Goal: Information Seeking & Learning: Learn about a topic

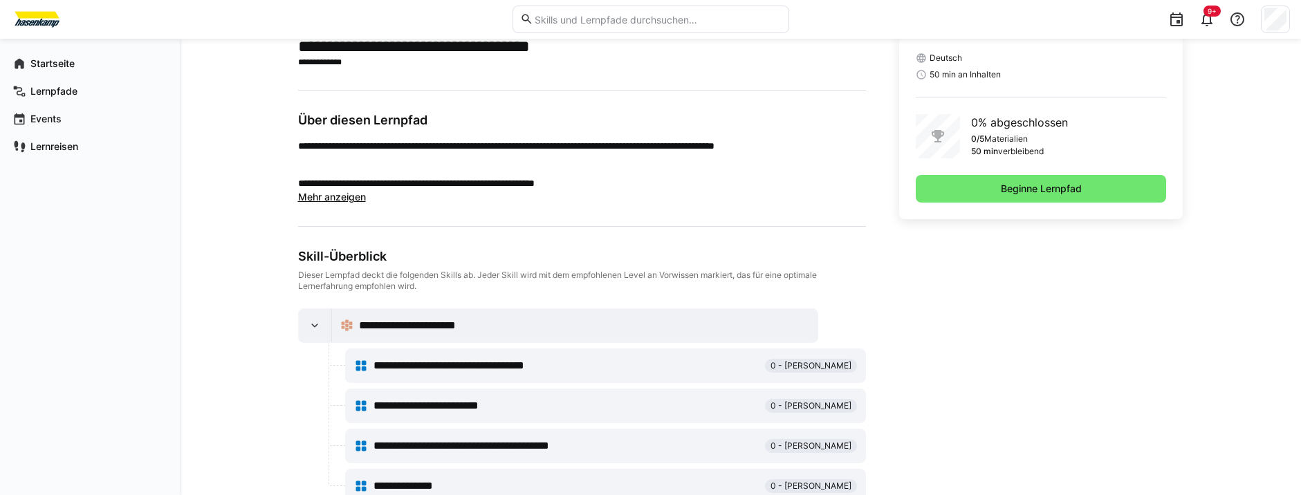
scroll to position [387, 0]
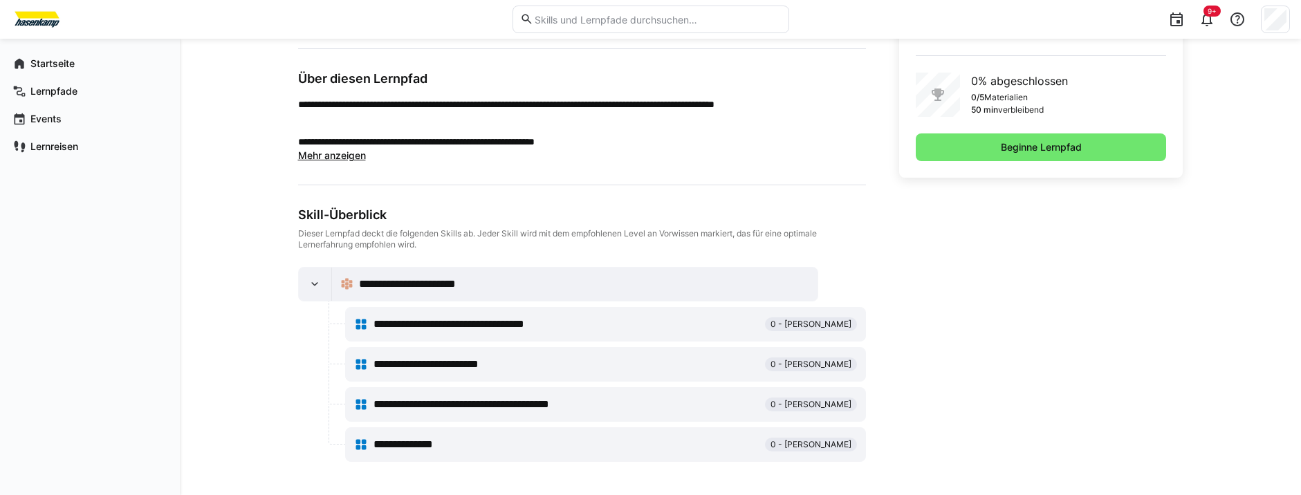
click at [394, 279] on span "**********" at bounding box center [422, 284] width 127 height 17
click at [324, 277] on div at bounding box center [315, 284] width 33 height 33
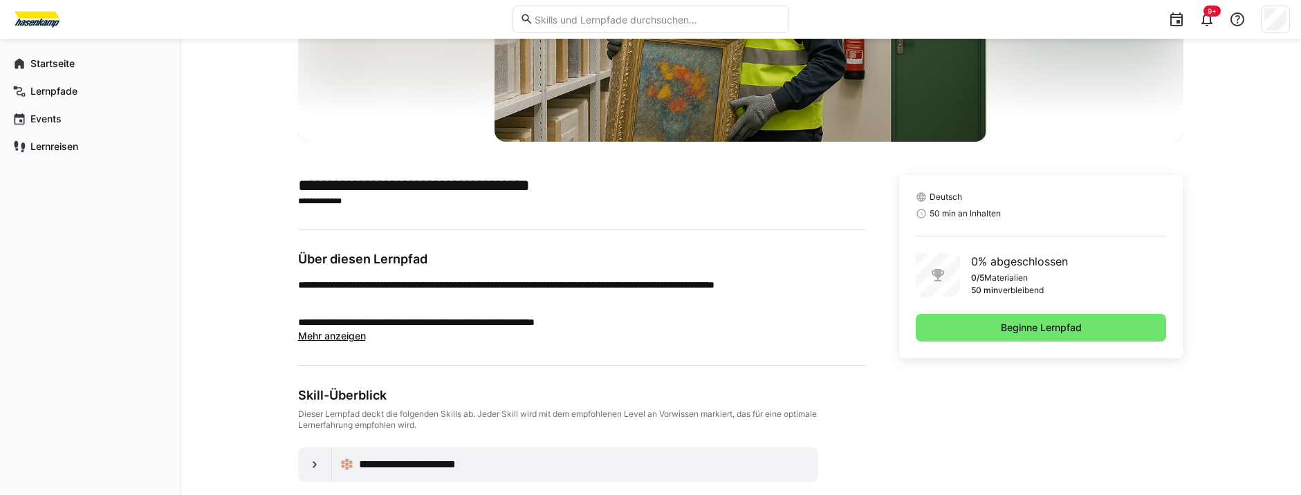
scroll to position [208, 0]
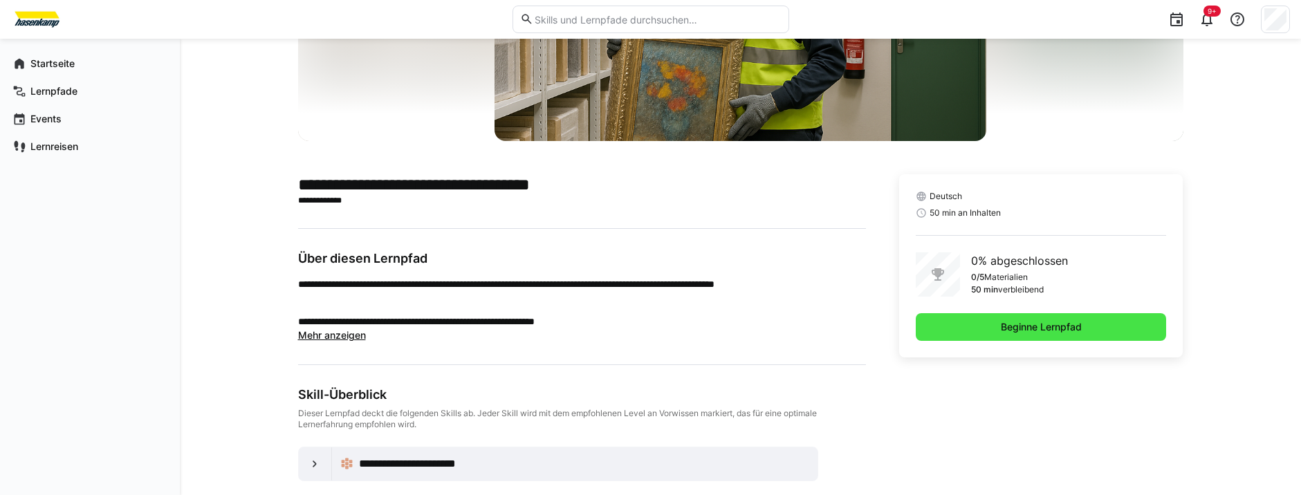
click at [1003, 326] on span "Beginne Lernpfad" at bounding box center [1041, 327] width 85 height 14
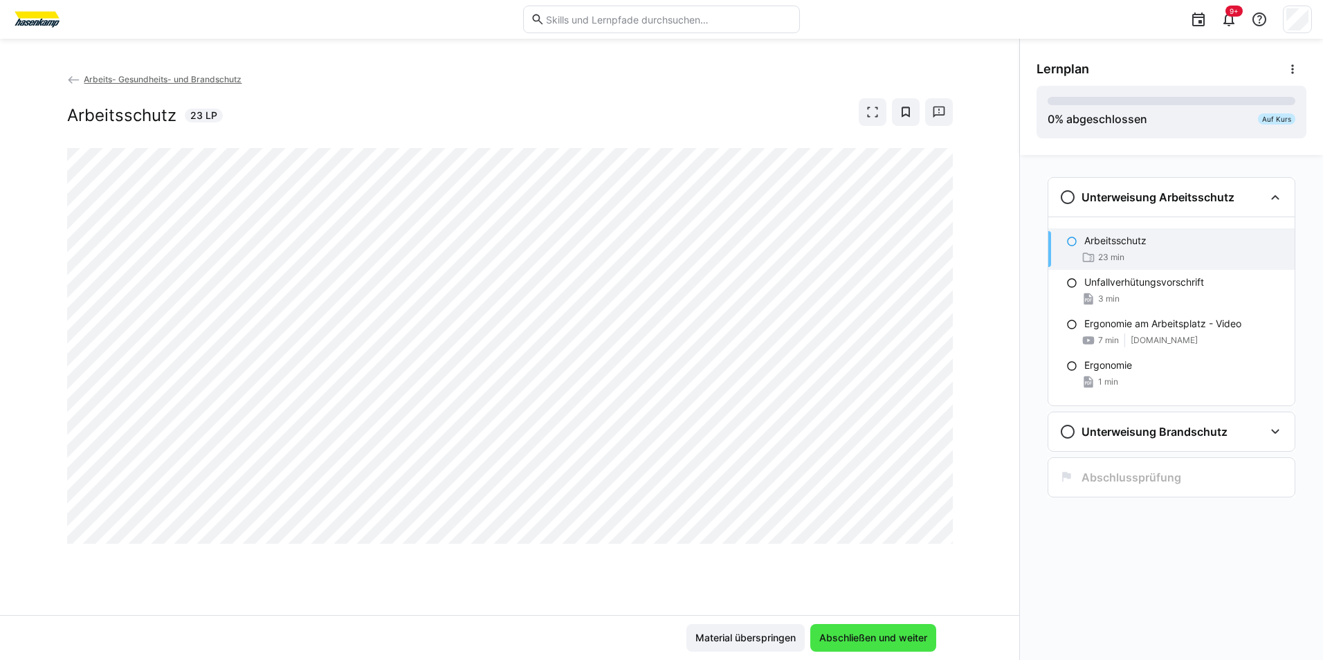
click at [850, 495] on span "Abschließen und weiter" at bounding box center [873, 638] width 112 height 14
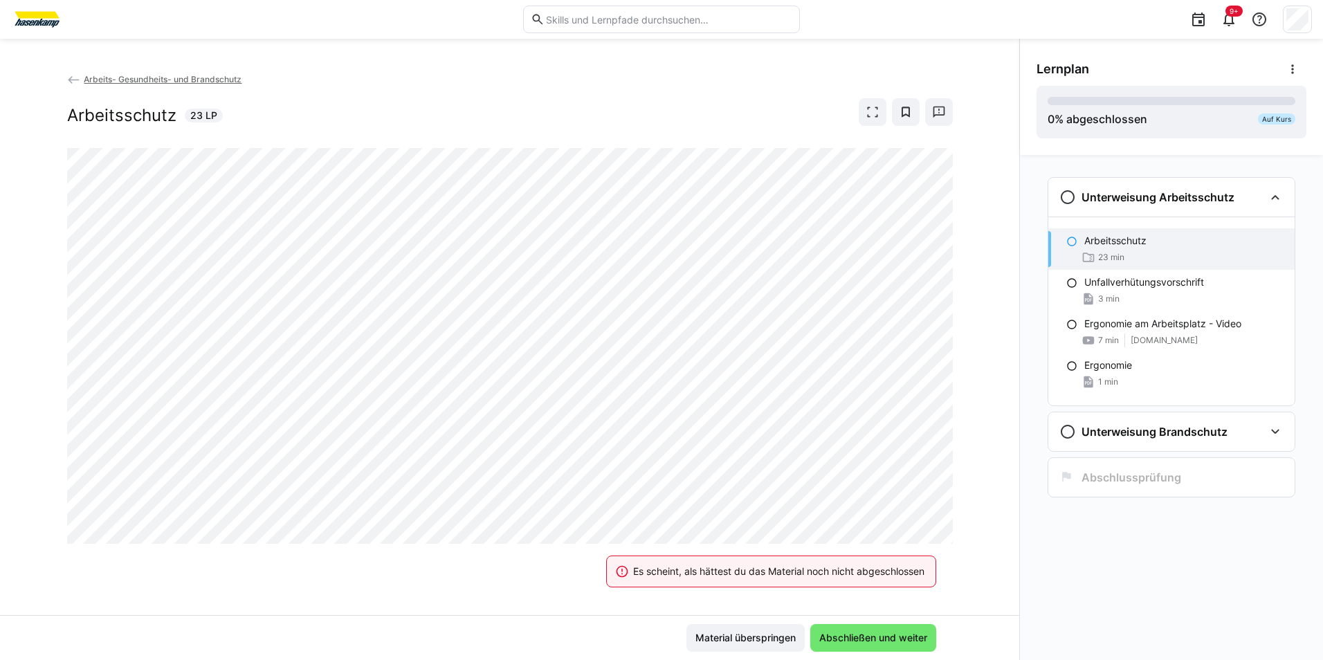
click at [626, 495] on eds-banner "Es scheint, als hättest du das Material noch nicht abgeschlossen" at bounding box center [771, 571] width 330 height 32
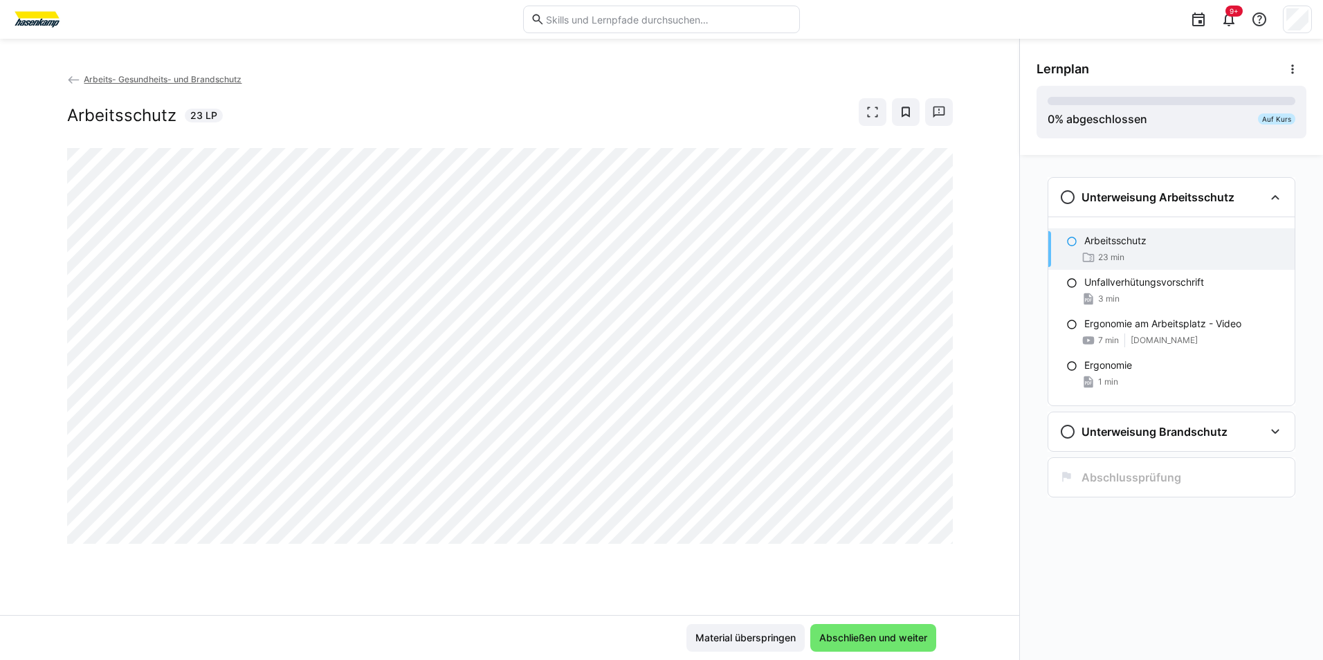
click at [889, 495] on div "Arbeits- Gesundheits- und Brandschutz Arbeitsschutz 23 LP" at bounding box center [509, 343] width 1019 height 543
click at [877, 117] on eds-icon at bounding box center [872, 112] width 14 height 14
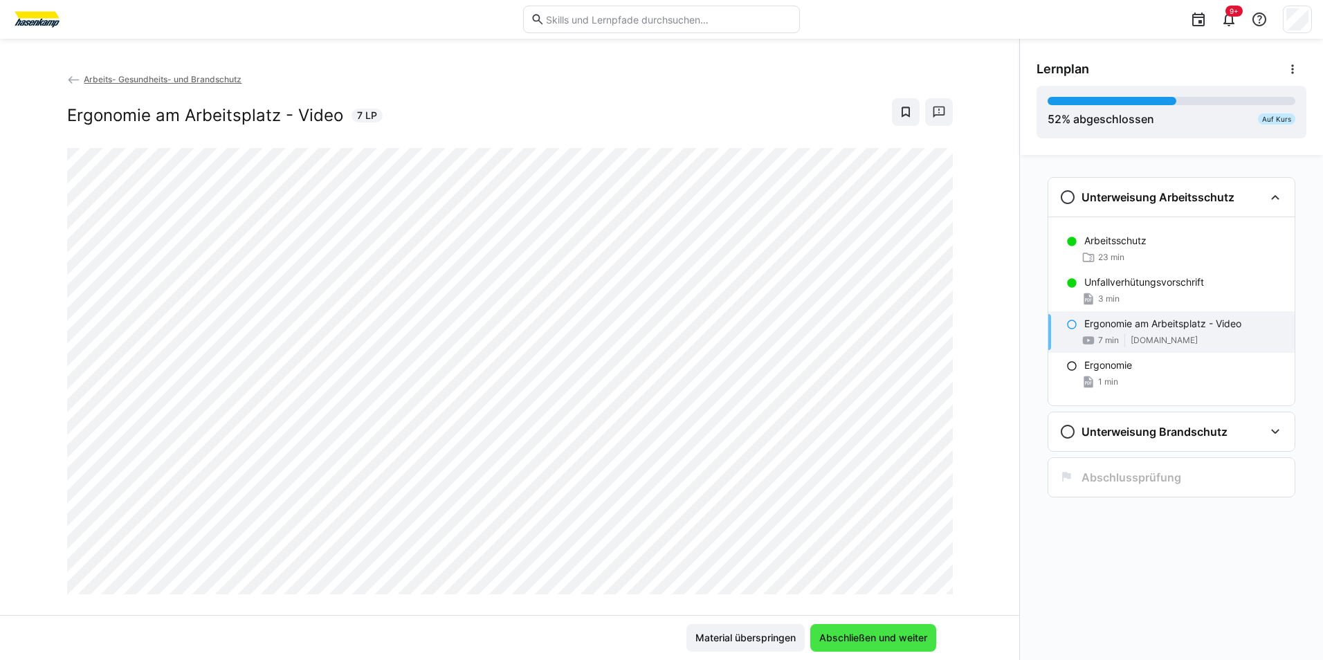
click at [870, 495] on span "Abschließen und weiter" at bounding box center [873, 638] width 112 height 14
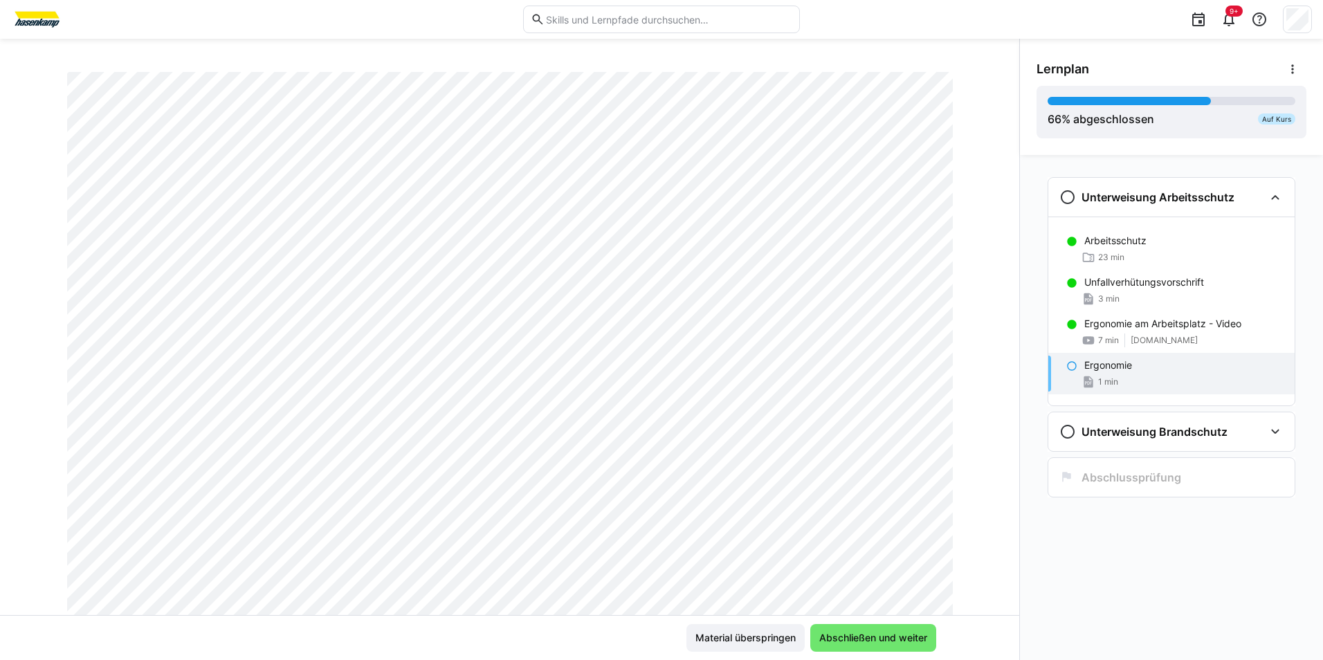
scroll to position [138, 0]
click at [912, 495] on span "Abschließen und weiter" at bounding box center [873, 638] width 112 height 14
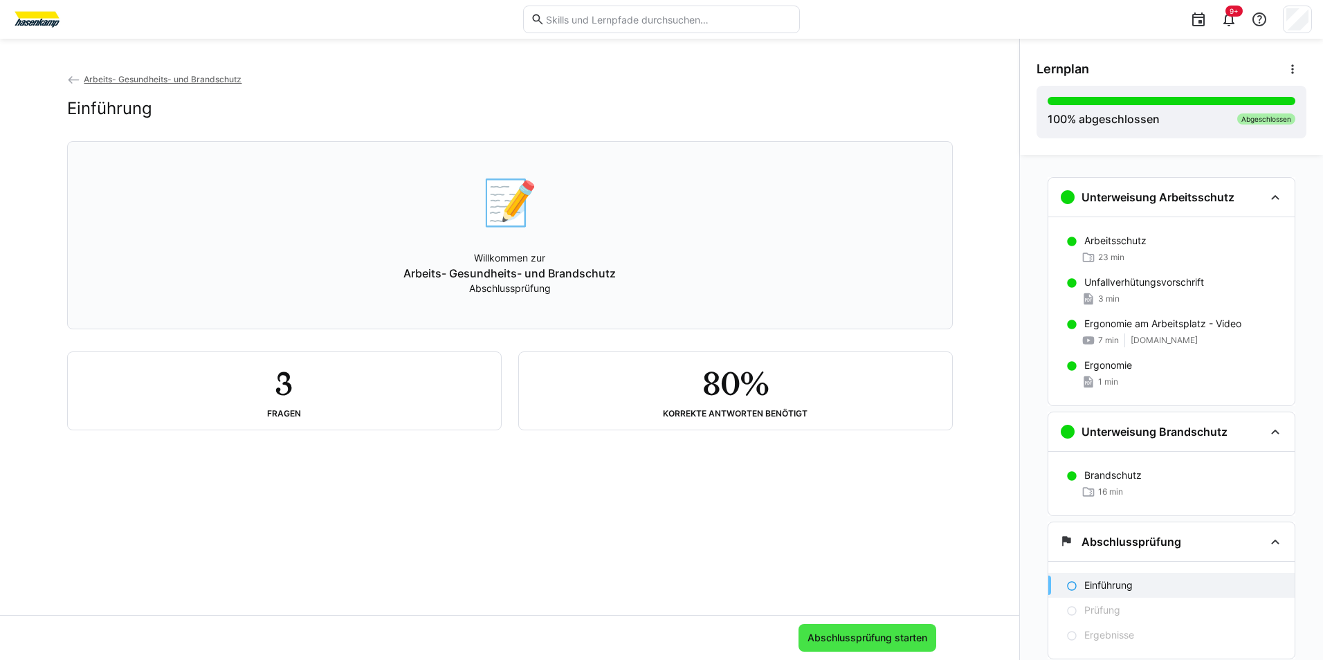
click at [878, 495] on span "Abschlussprüfung starten" at bounding box center [867, 638] width 124 height 14
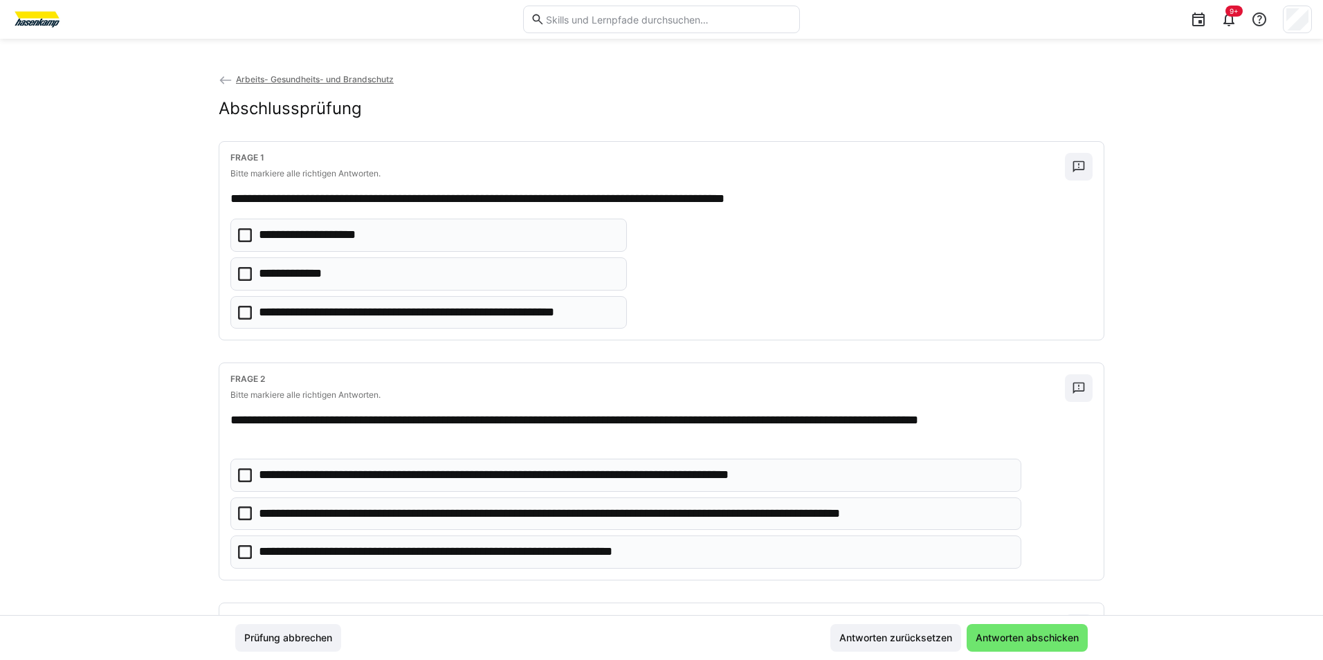
click at [246, 273] on icon at bounding box center [245, 274] width 14 height 14
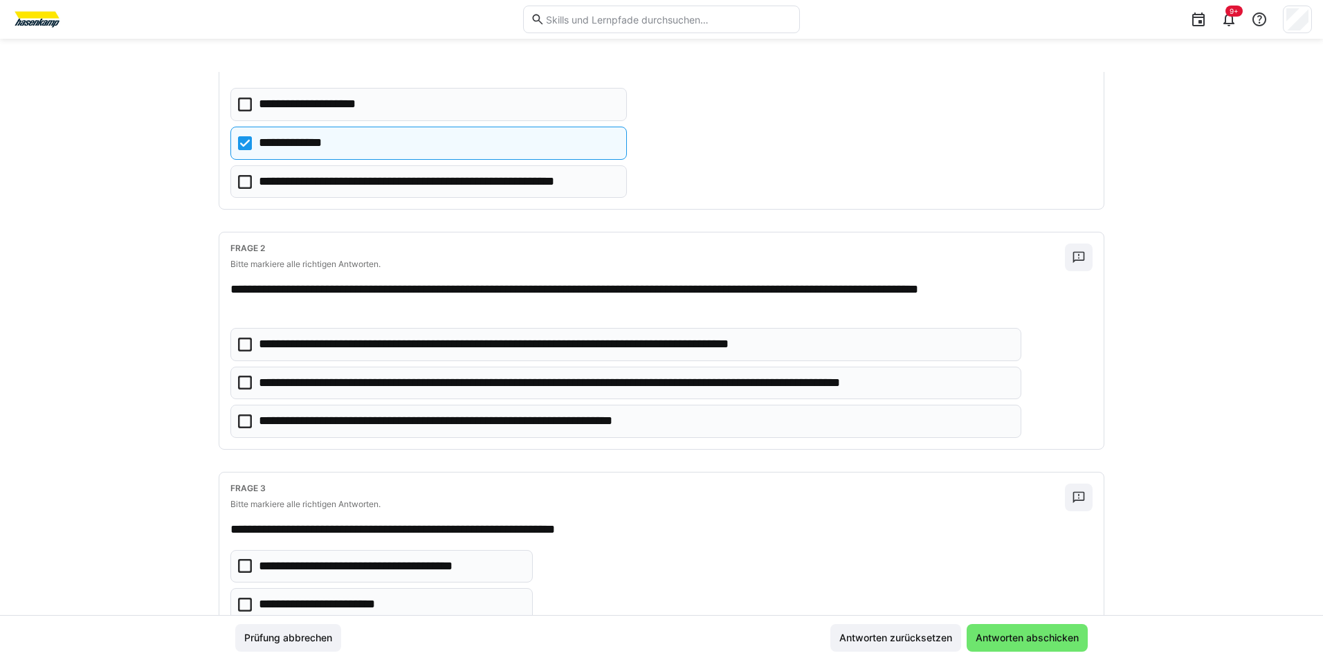
scroll to position [208, 0]
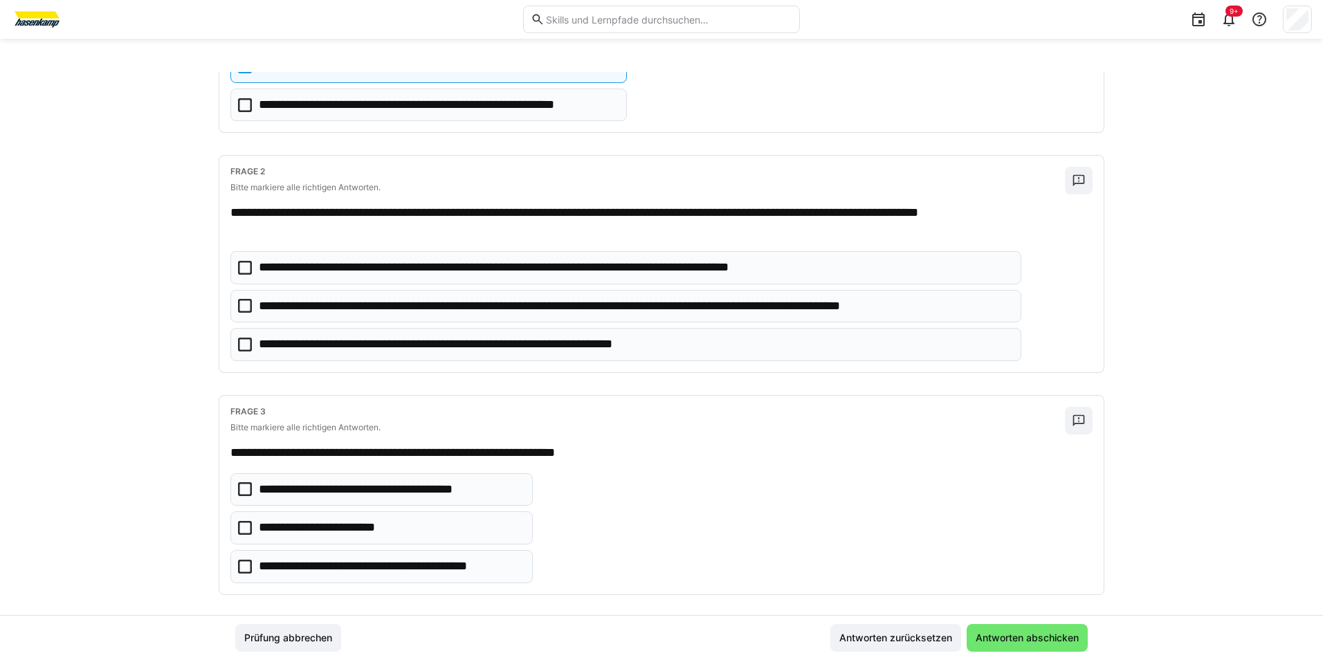
click at [244, 300] on icon at bounding box center [245, 306] width 14 height 14
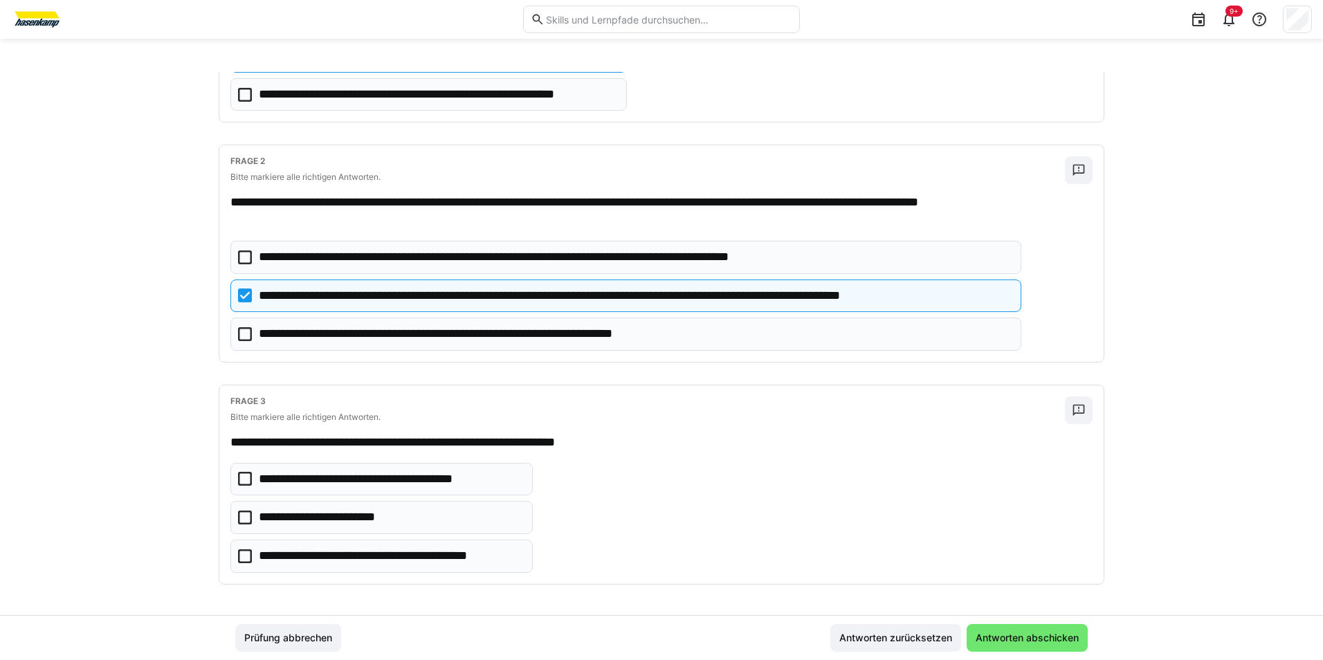
scroll to position [221, 0]
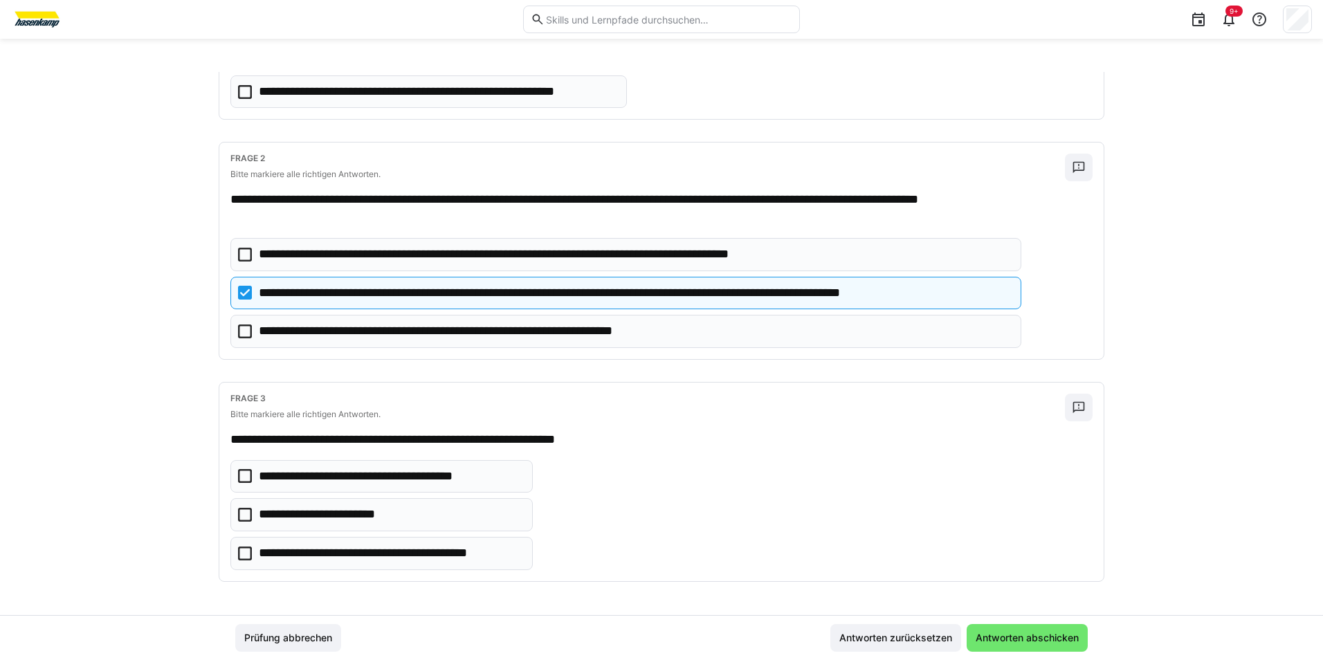
click at [242, 495] on icon at bounding box center [245, 553] width 14 height 14
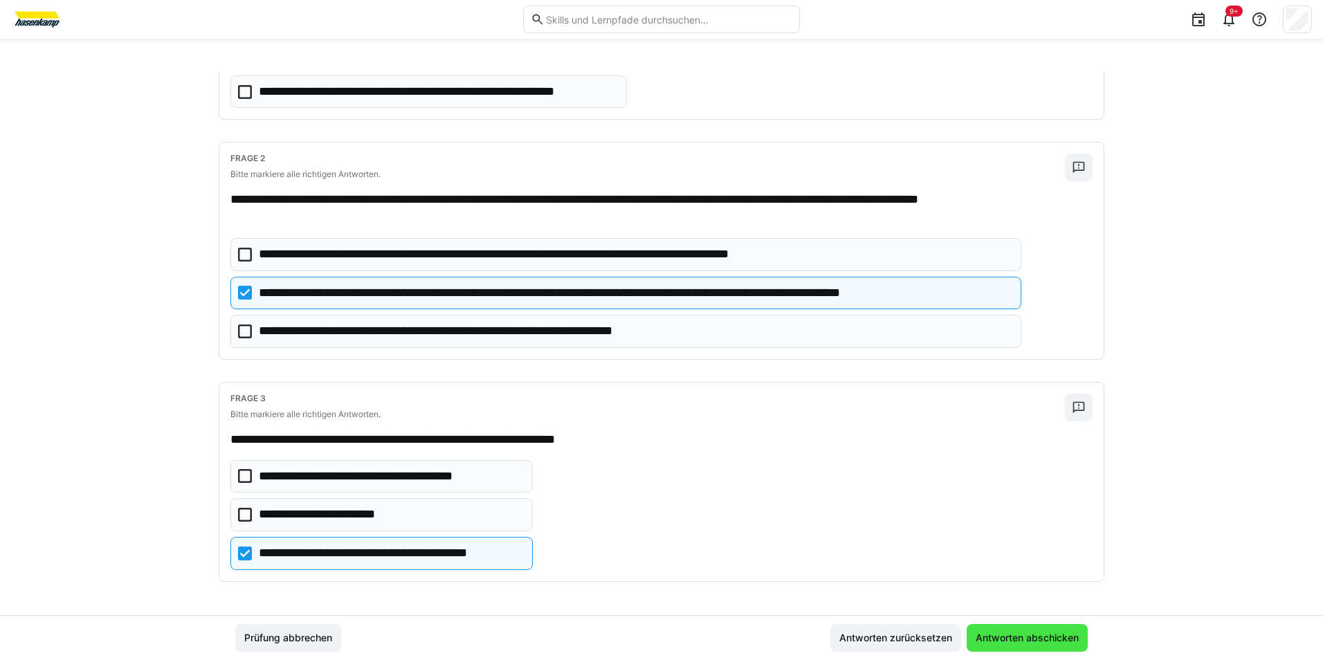
click at [1072, 495] on span "Antworten abschicken" at bounding box center [1026, 638] width 121 height 28
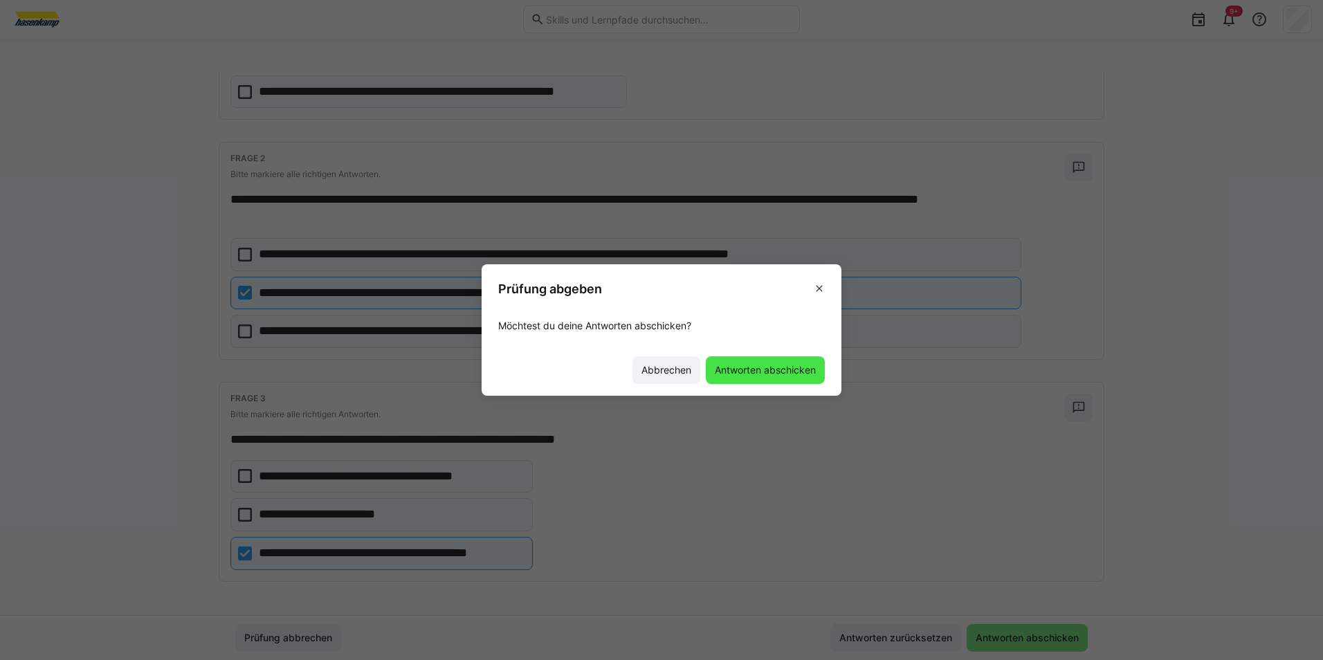
click at [756, 377] on span "Antworten abschicken" at bounding box center [765, 370] width 119 height 28
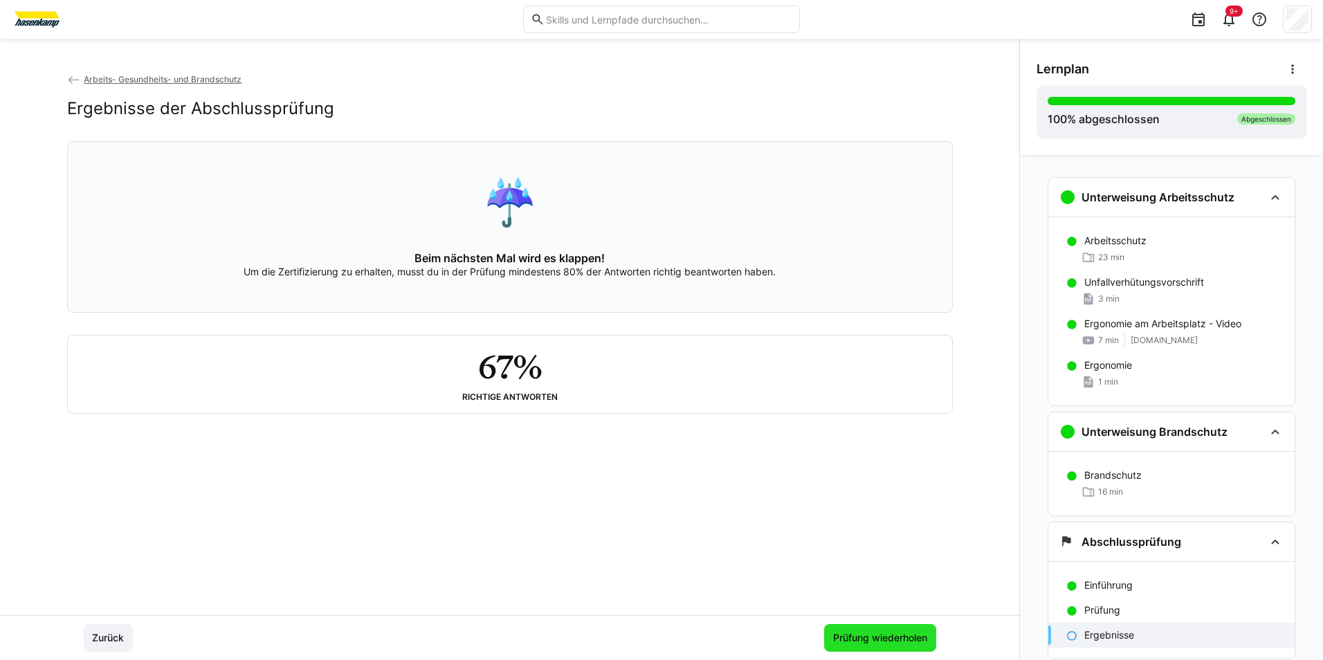
click at [837, 495] on span "Prüfung wiederholen" at bounding box center [880, 638] width 98 height 14
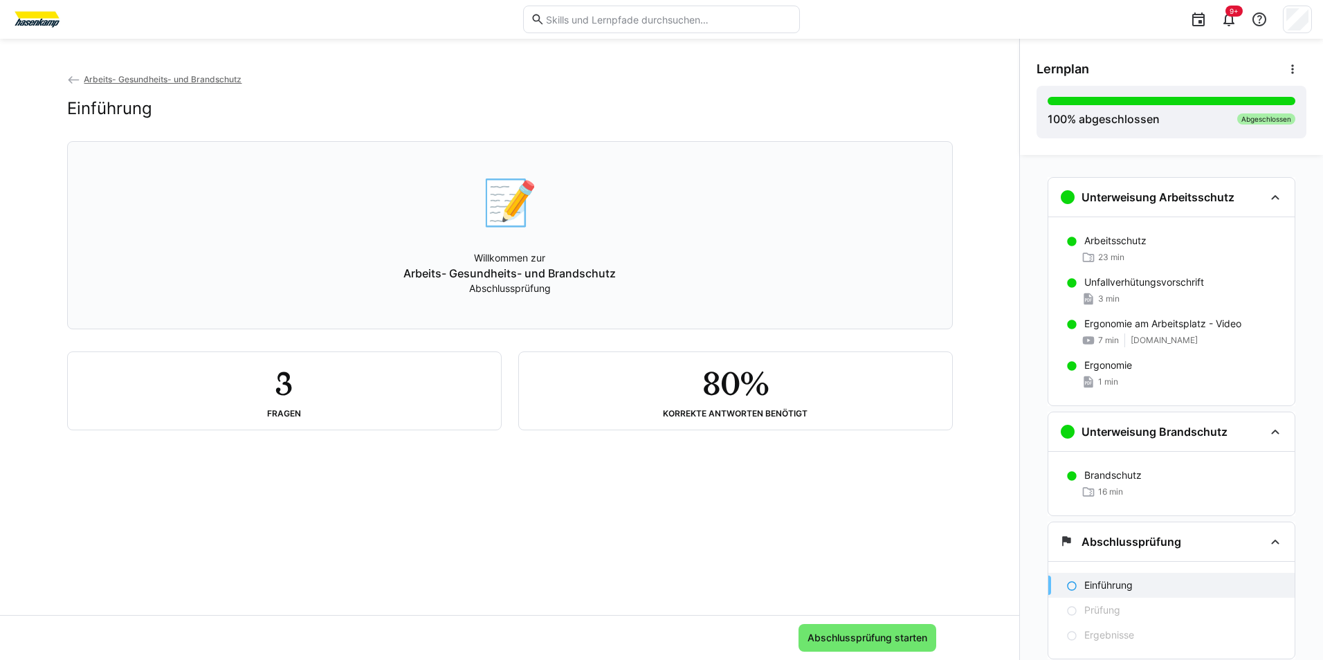
scroll to position [42, 0]
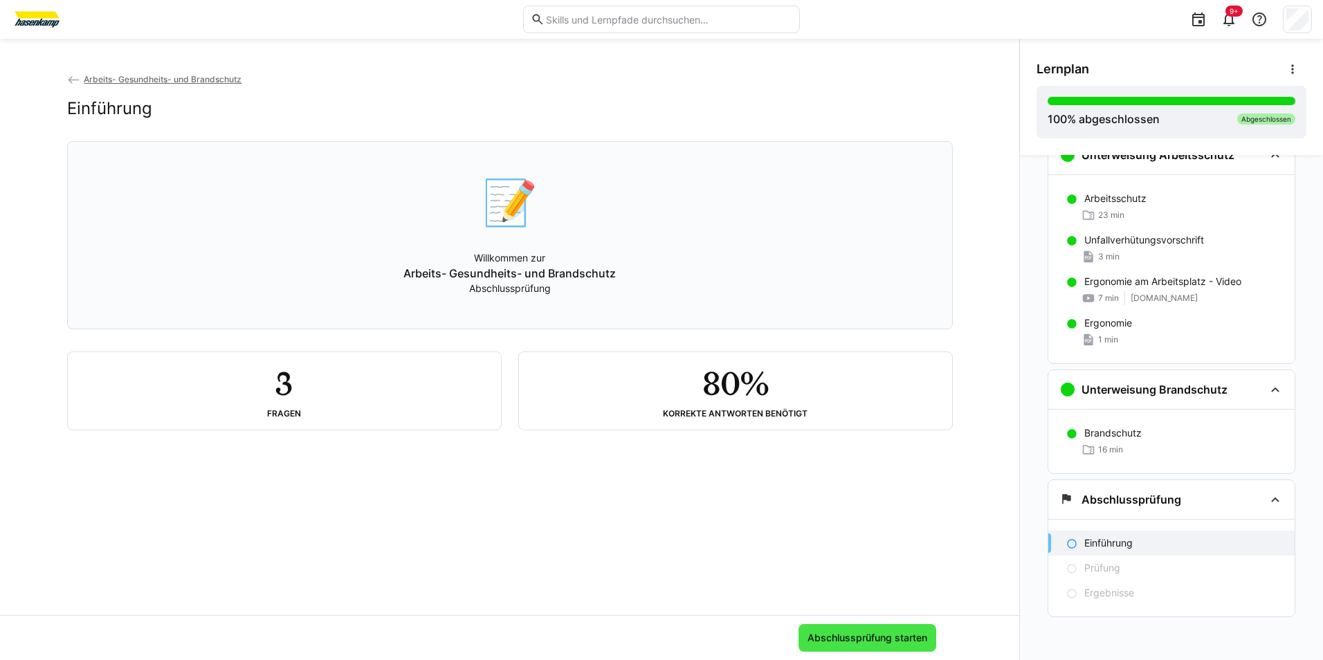
click at [872, 495] on span "Abschlussprüfung starten" at bounding box center [867, 638] width 124 height 14
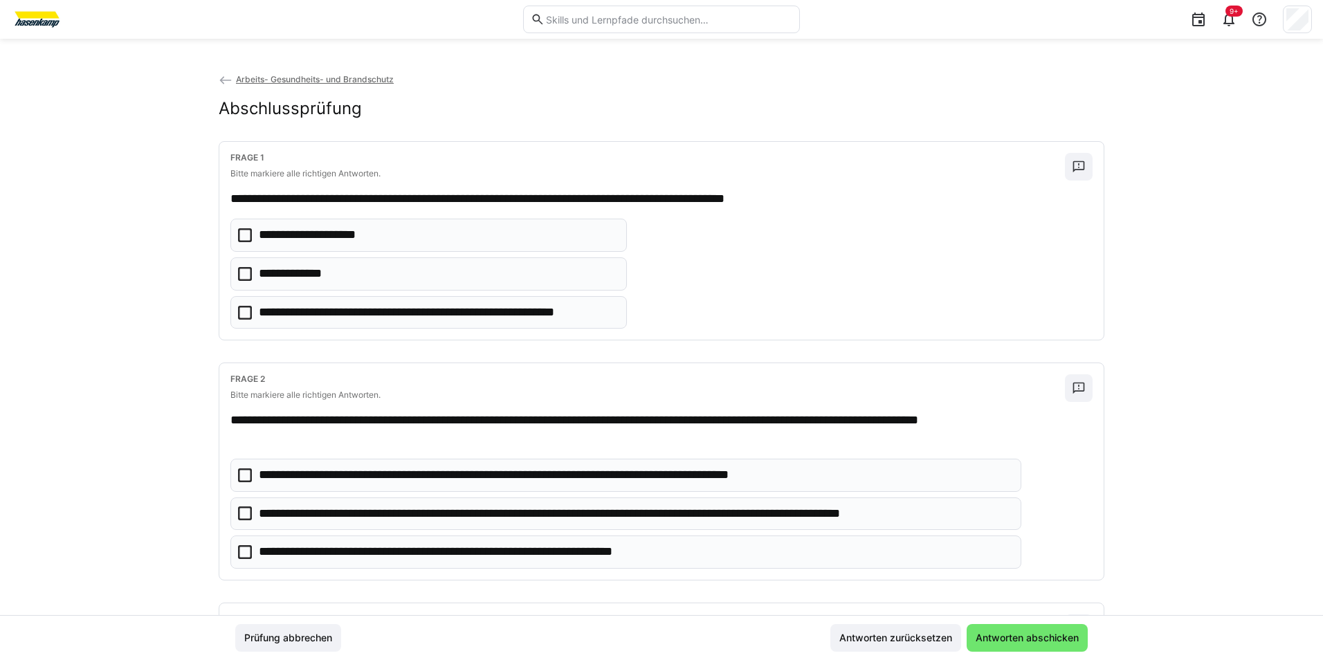
click at [242, 272] on icon at bounding box center [245, 274] width 14 height 14
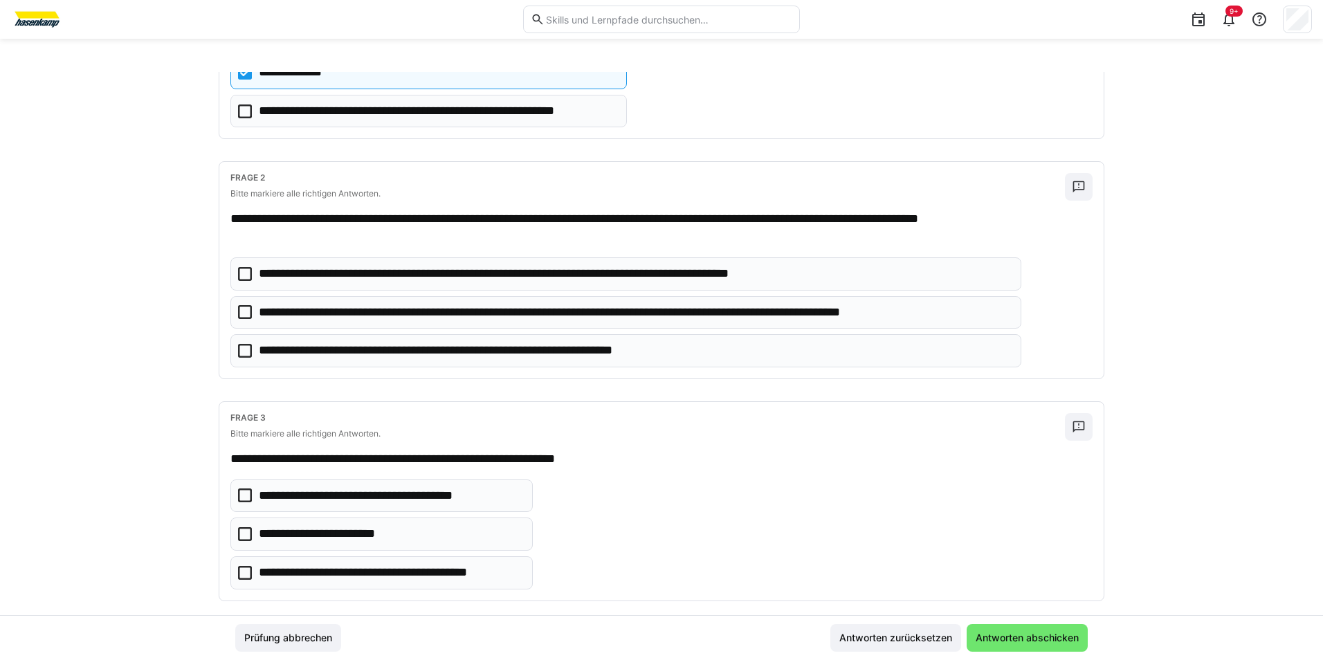
scroll to position [208, 0]
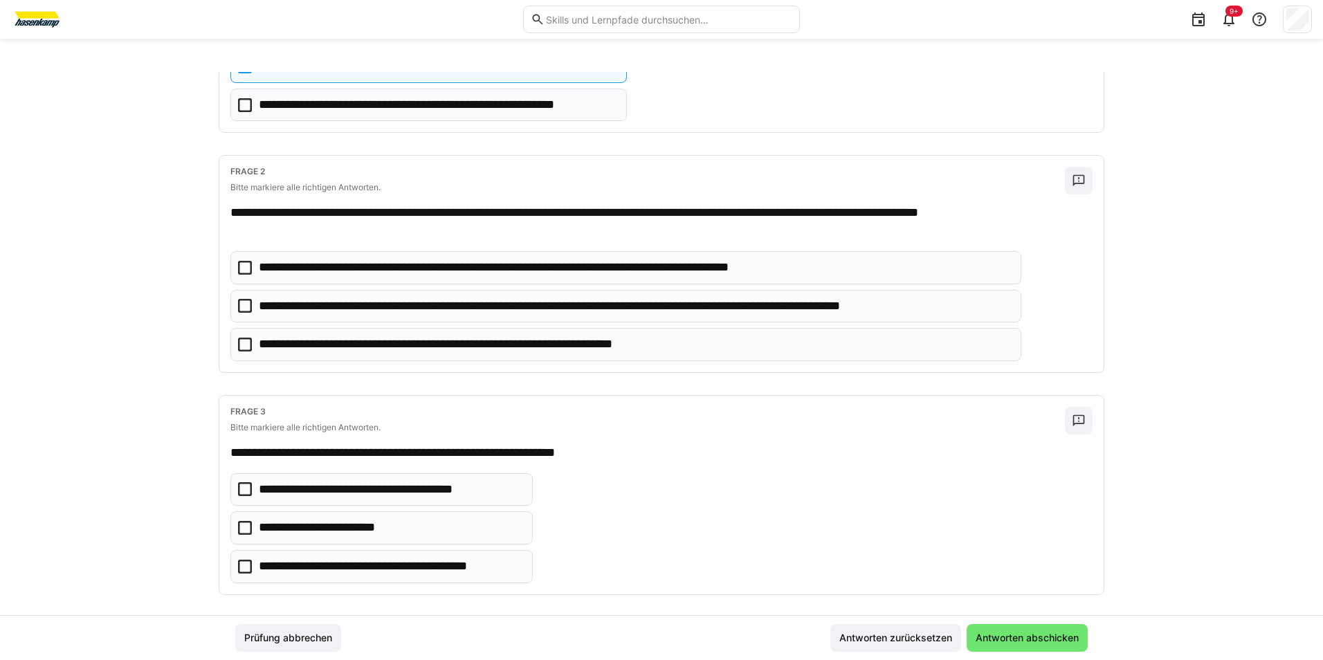
drag, startPoint x: 248, startPoint y: 306, endPoint x: 268, endPoint y: 316, distance: 21.7
click at [250, 306] on eds-checkbox "**********" at bounding box center [625, 306] width 791 height 33
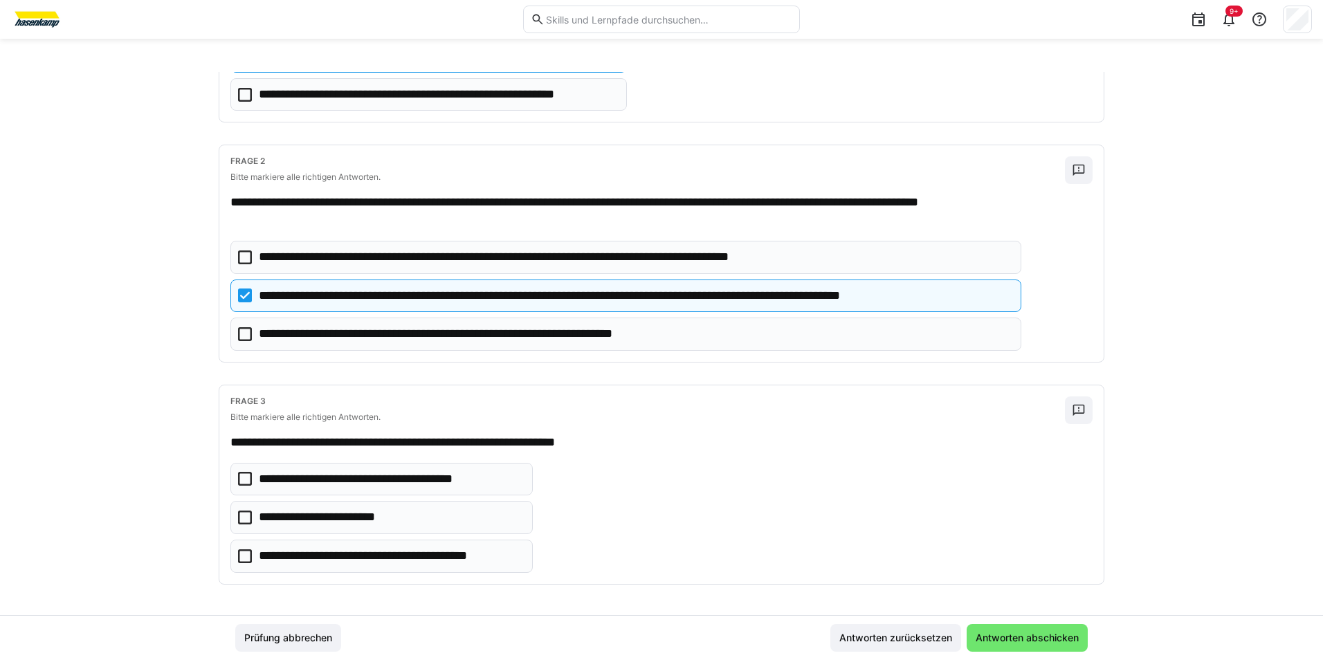
scroll to position [221, 0]
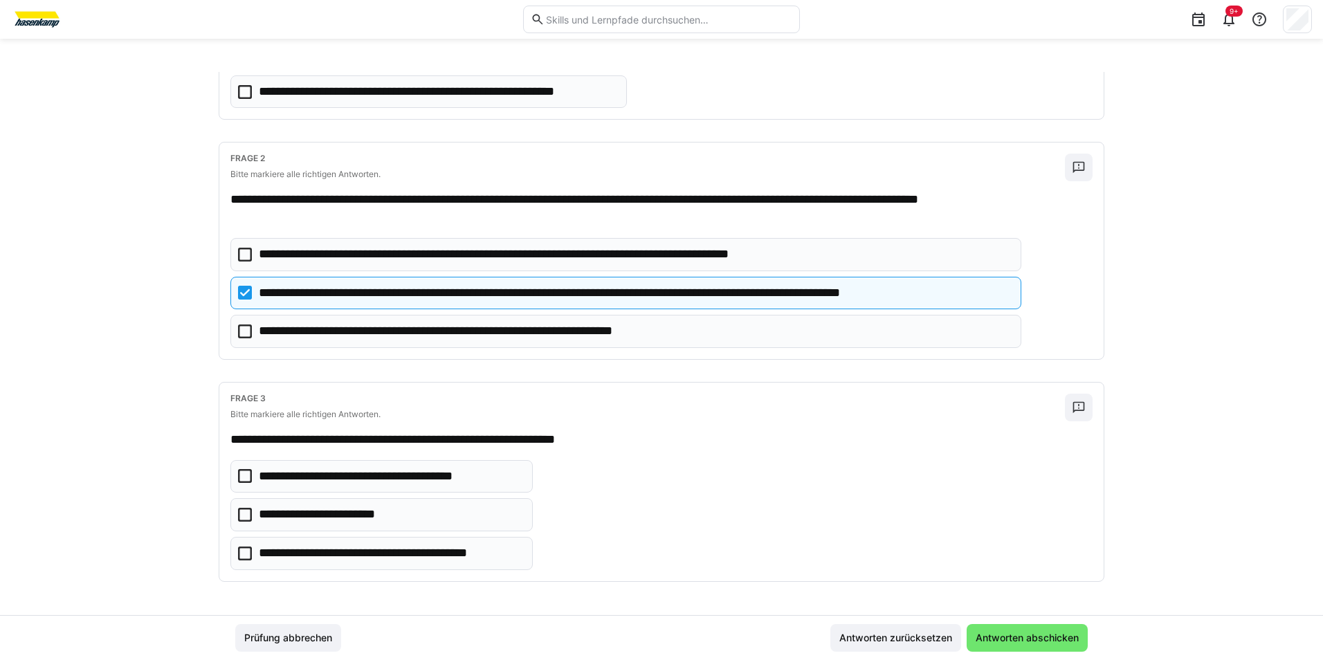
drag, startPoint x: 249, startPoint y: 478, endPoint x: 264, endPoint y: 484, distance: 16.4
click at [250, 479] on eds-checkbox "**********" at bounding box center [381, 476] width 302 height 33
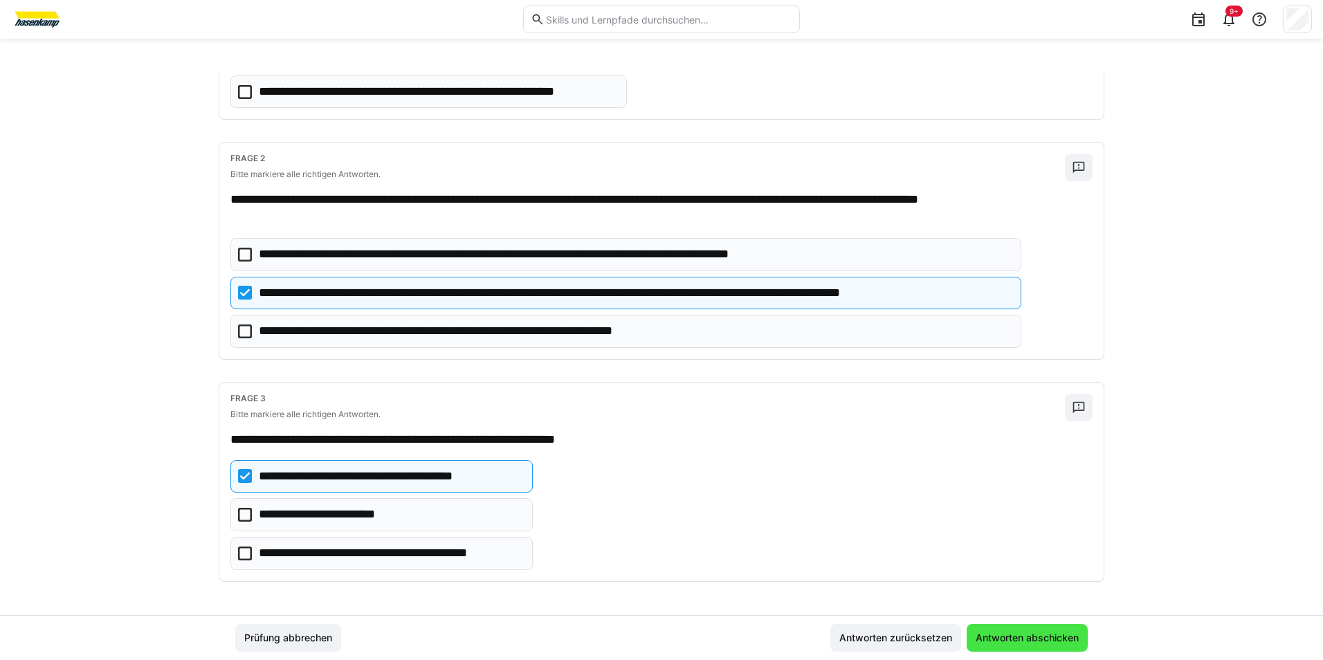
click at [1045, 495] on span "Antworten abschicken" at bounding box center [1026, 638] width 107 height 14
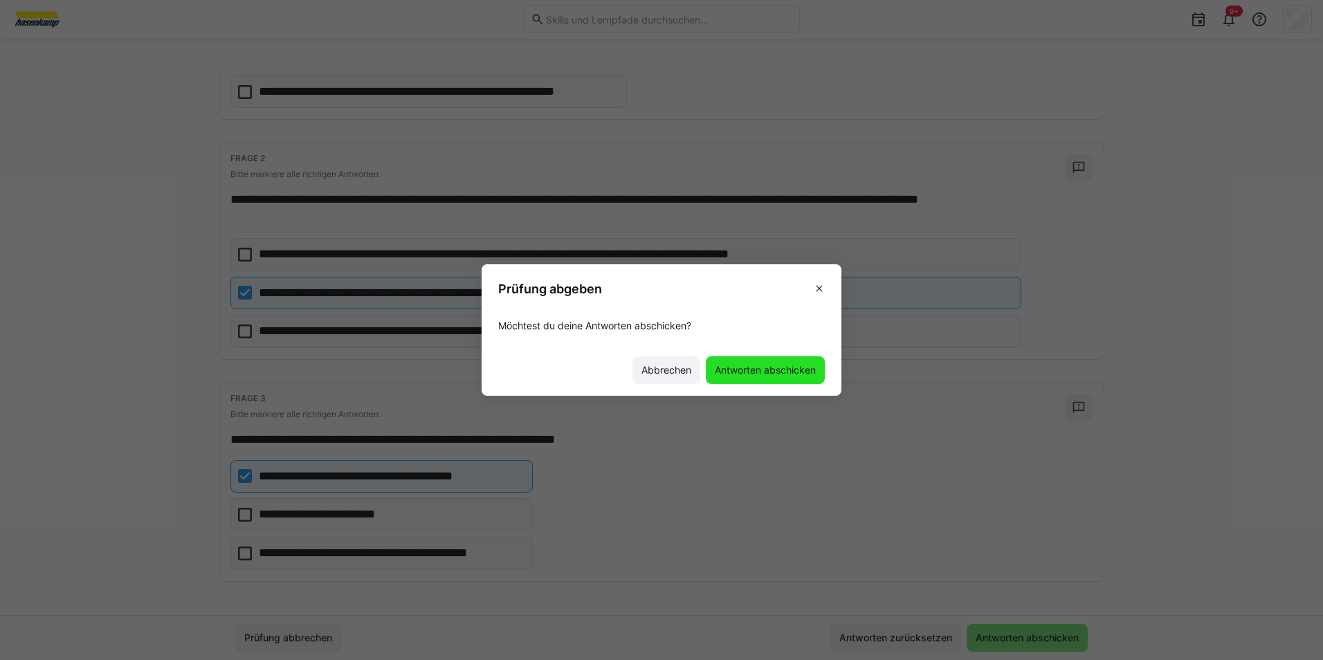
click at [762, 379] on span "Antworten abschicken" at bounding box center [765, 370] width 119 height 28
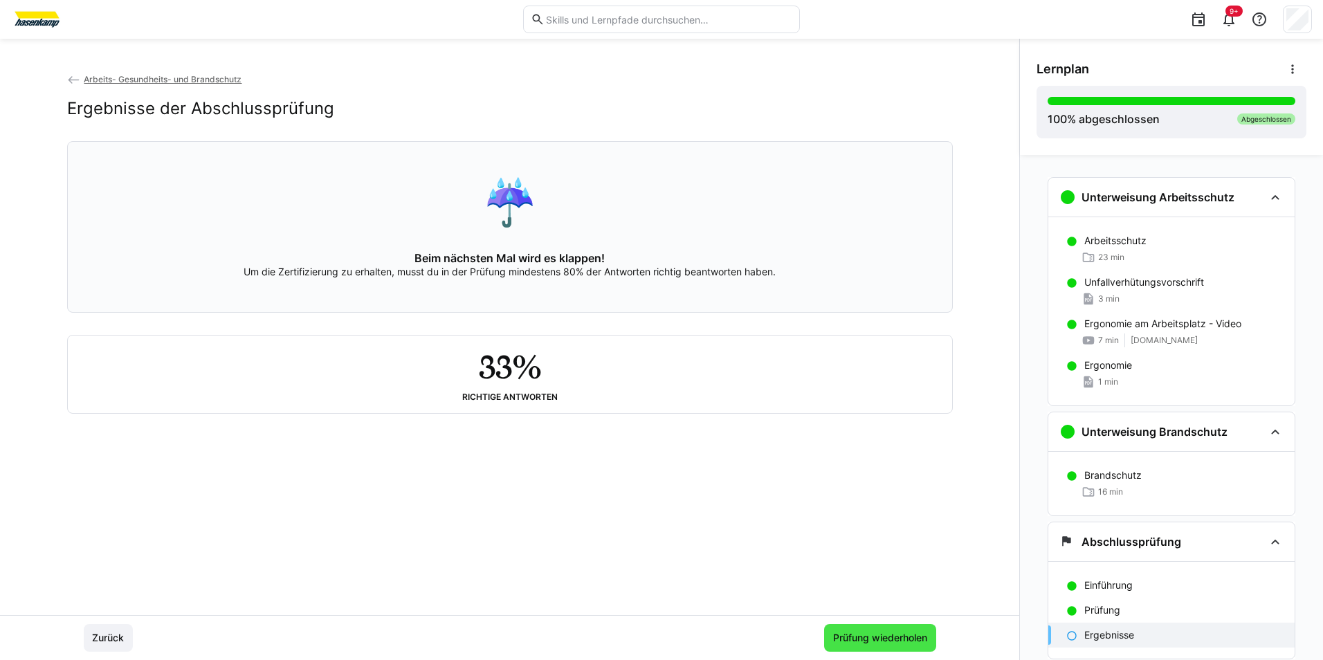
click at [875, 495] on span "Prüfung wiederholen" at bounding box center [880, 638] width 98 height 14
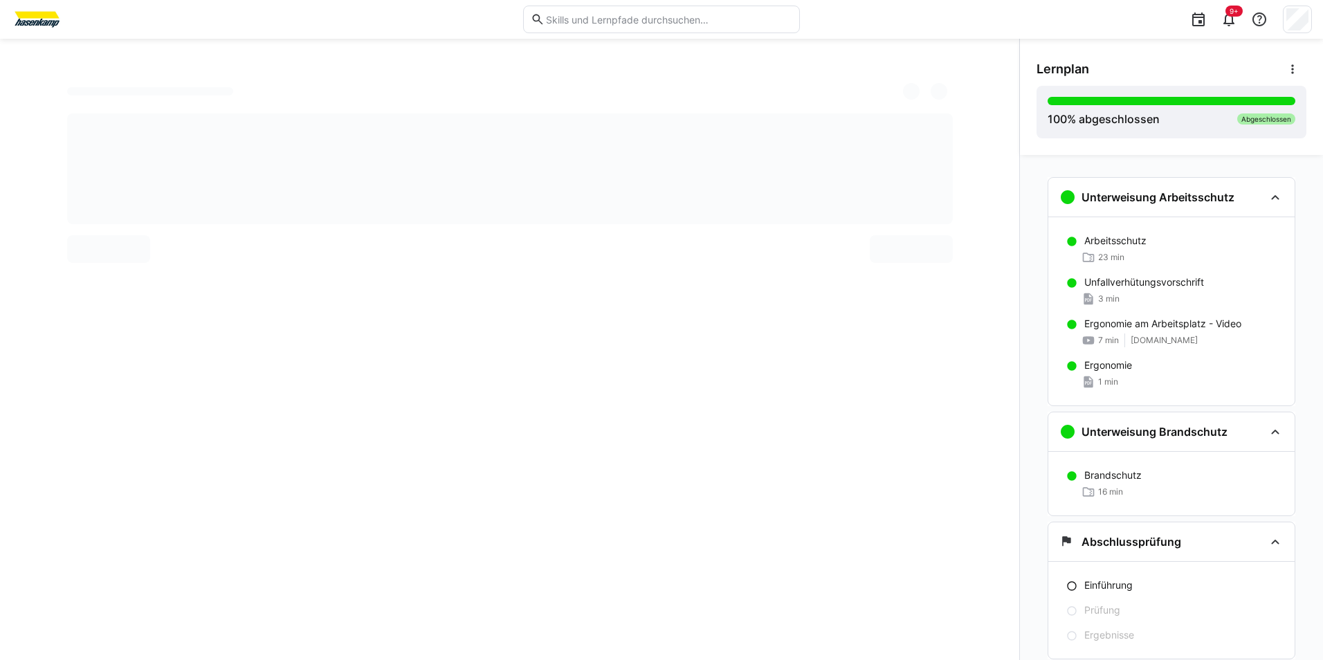
scroll to position [42, 0]
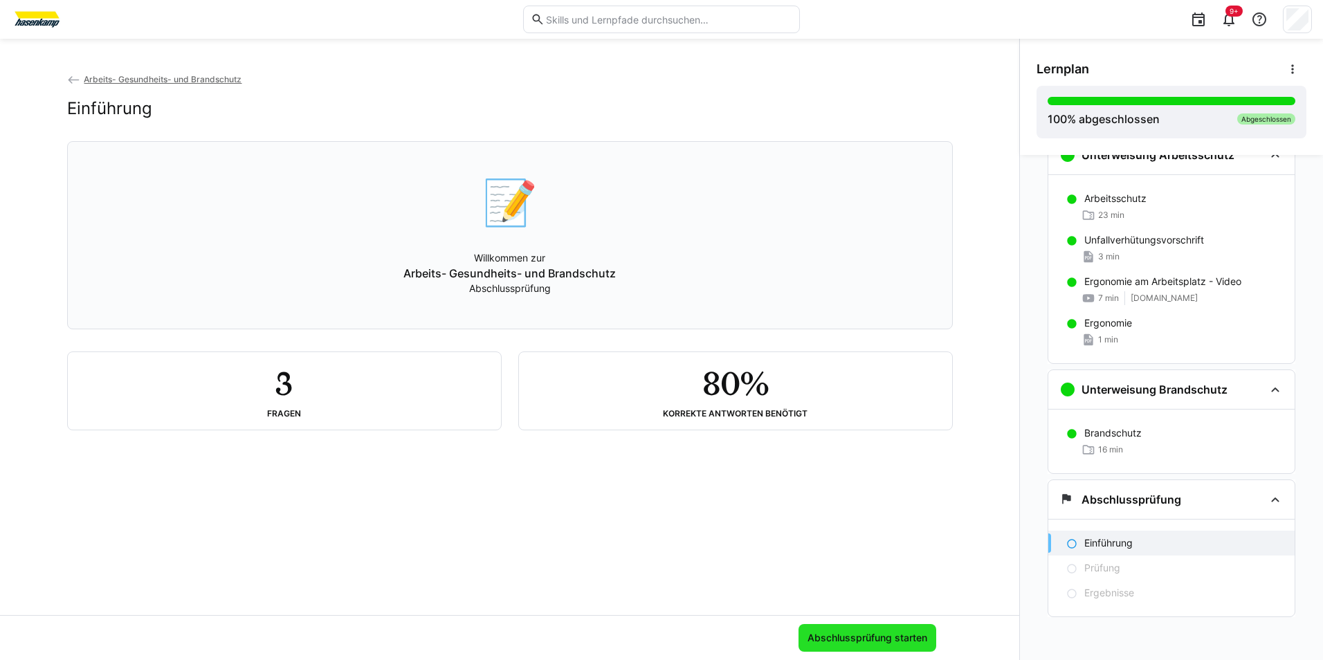
click at [852, 495] on span "Abschlussprüfung starten" at bounding box center [867, 638] width 138 height 28
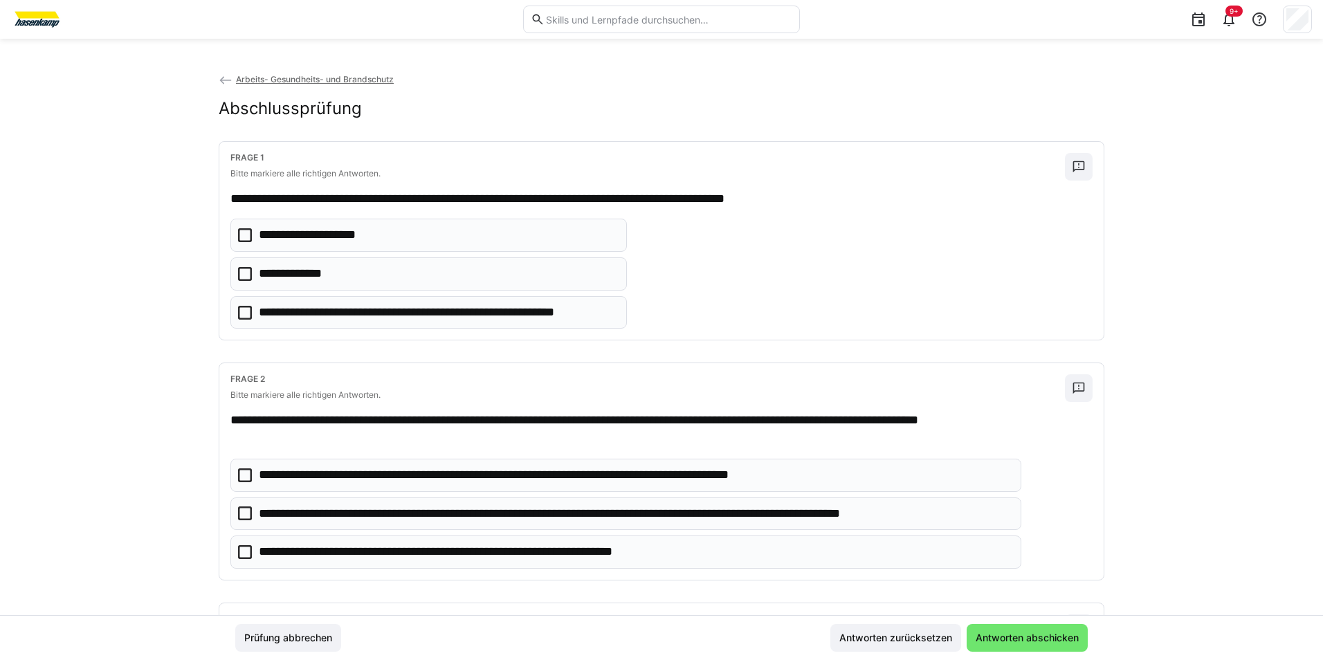
click at [259, 495] on p "**********" at bounding box center [635, 514] width 752 height 18
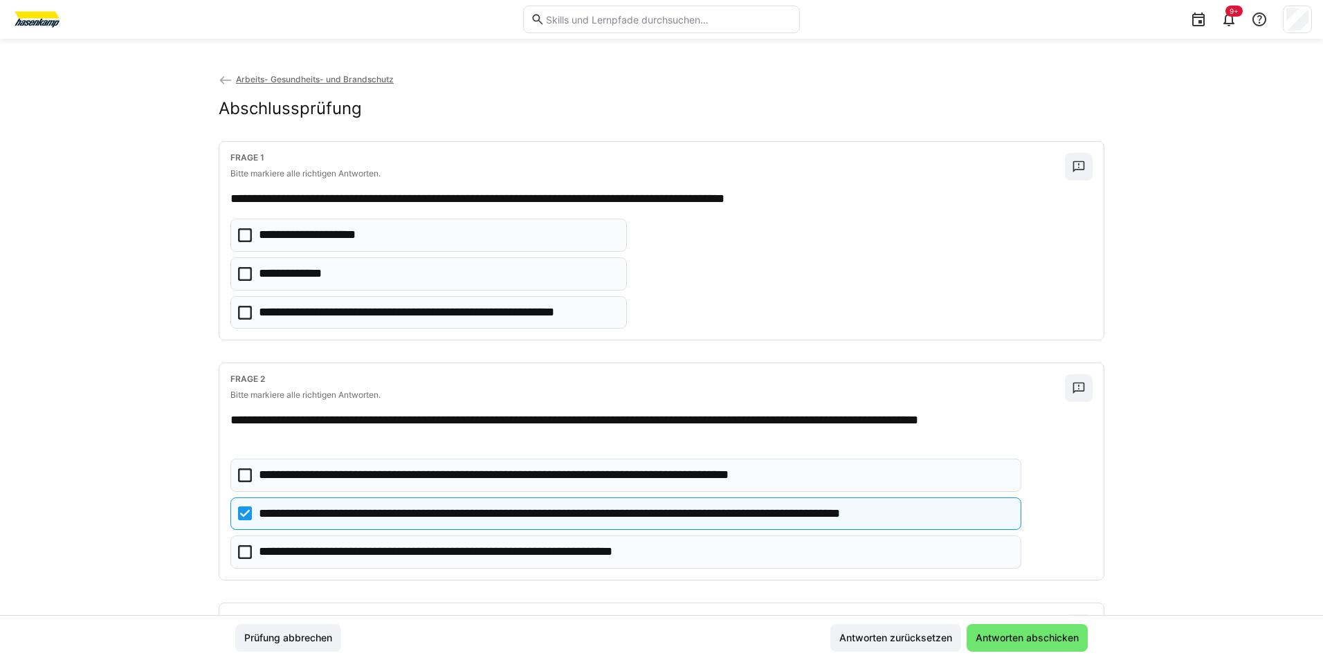
click at [243, 495] on icon at bounding box center [245, 513] width 14 height 14
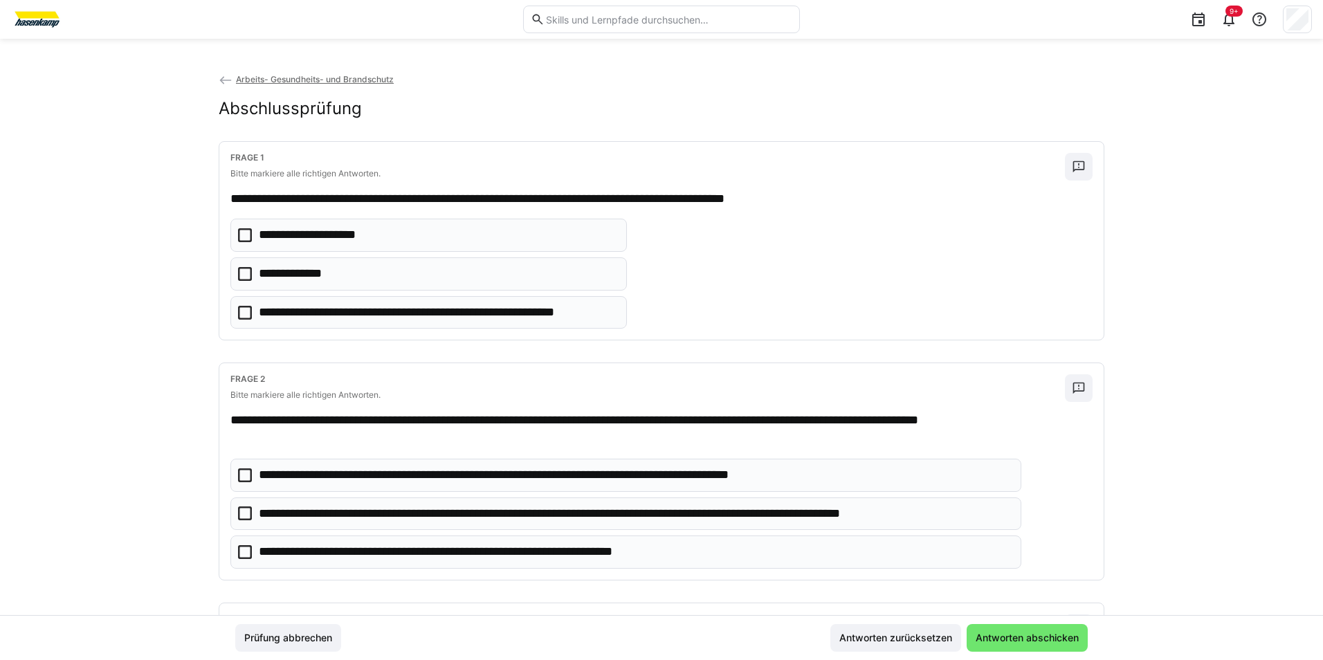
click at [238, 495] on icon at bounding box center [245, 513] width 14 height 14
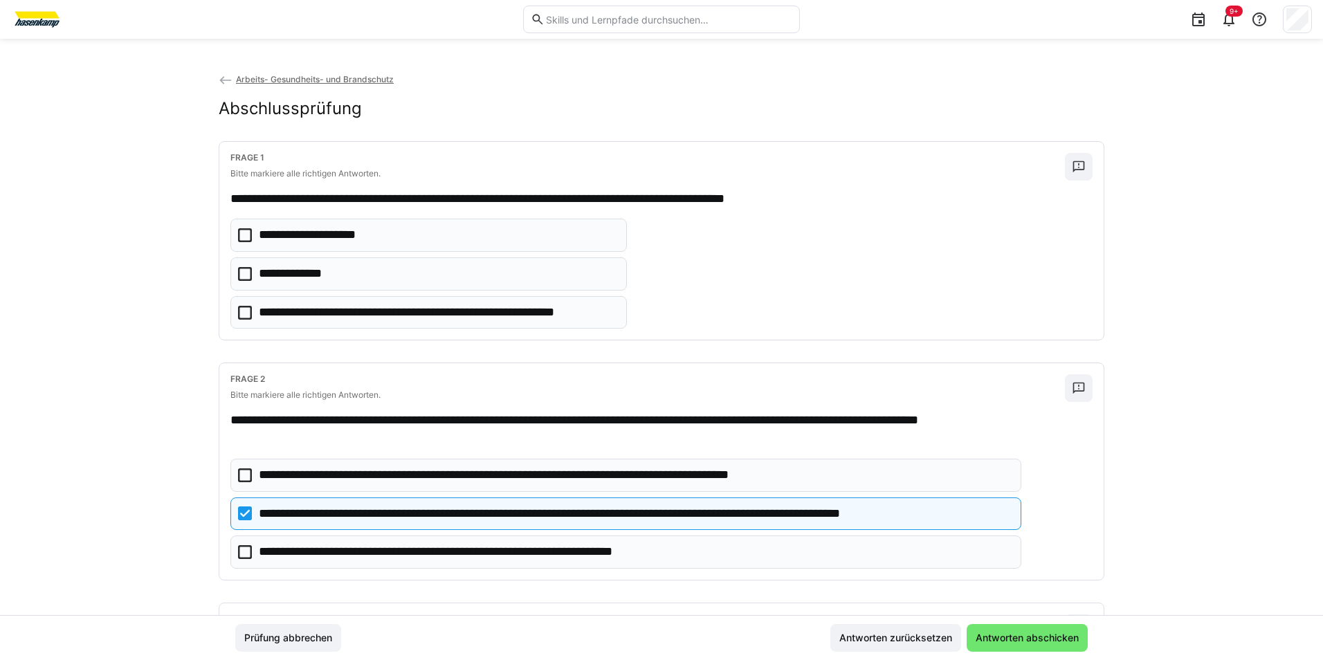
click at [253, 495] on eds-checkbox "**********" at bounding box center [625, 551] width 791 height 33
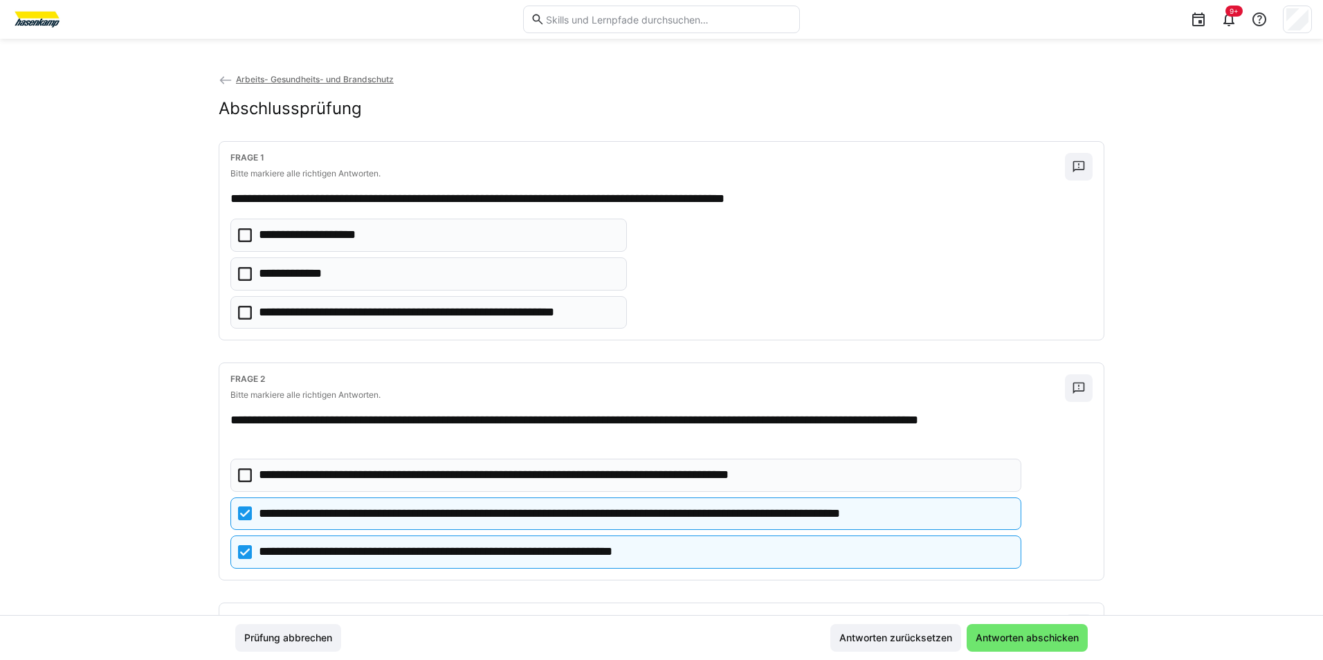
click at [241, 273] on icon at bounding box center [245, 274] width 14 height 14
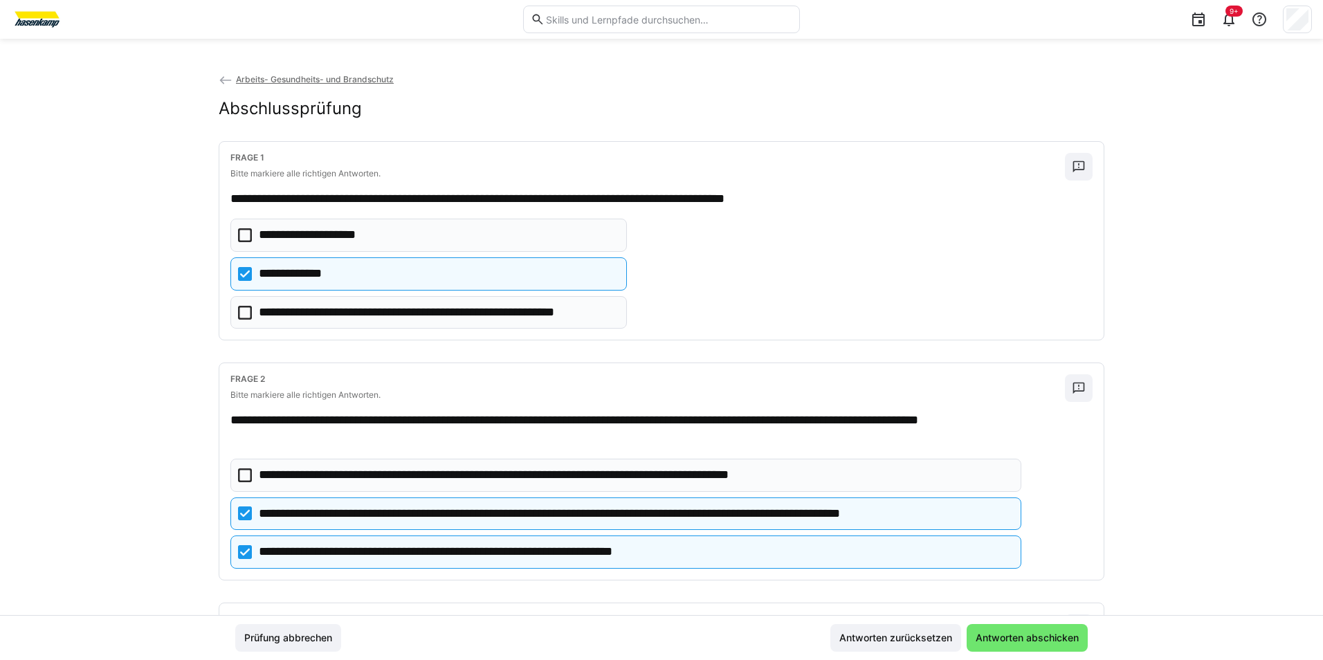
click at [250, 234] on eds-checkbox "**********" at bounding box center [428, 235] width 396 height 33
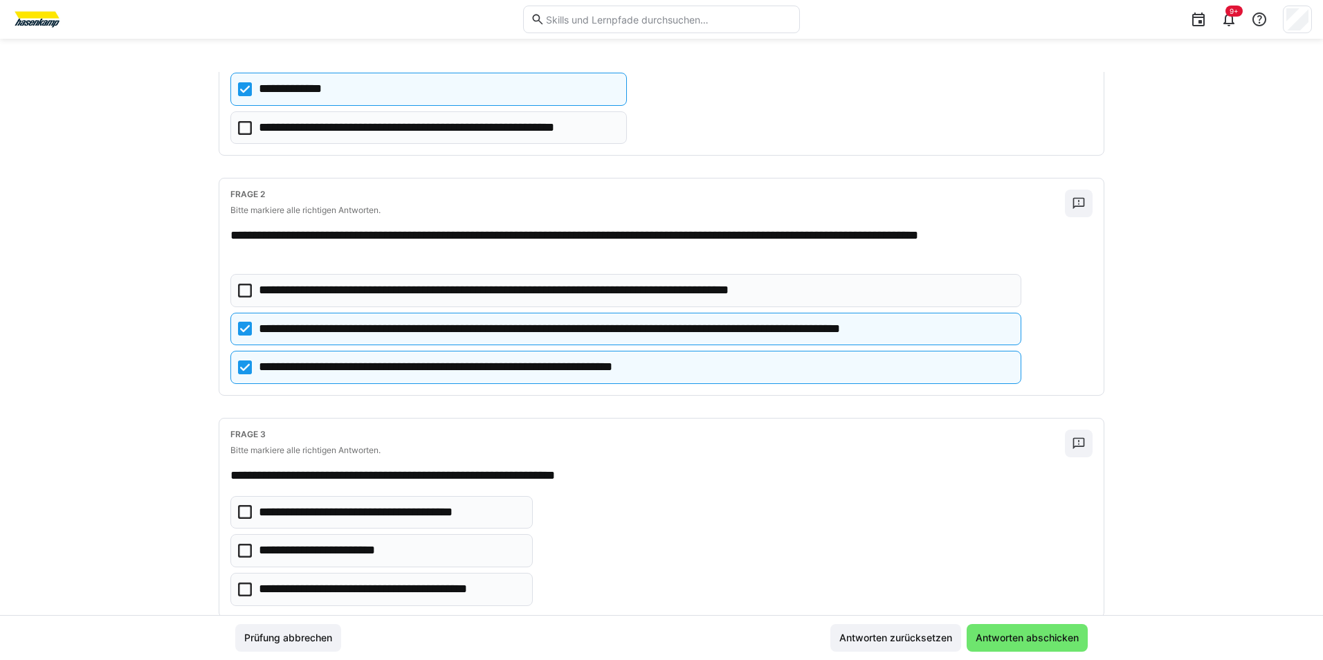
scroll to position [208, 0]
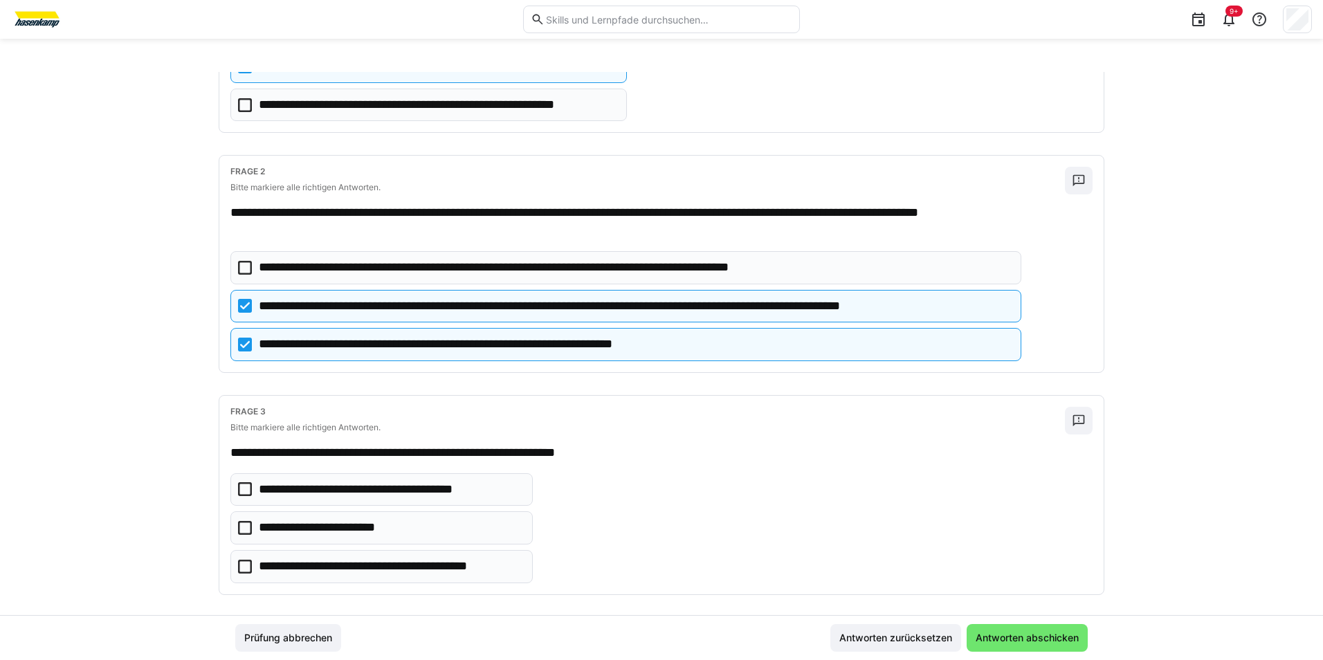
click at [248, 495] on eds-checkbox "**********" at bounding box center [381, 566] width 302 height 33
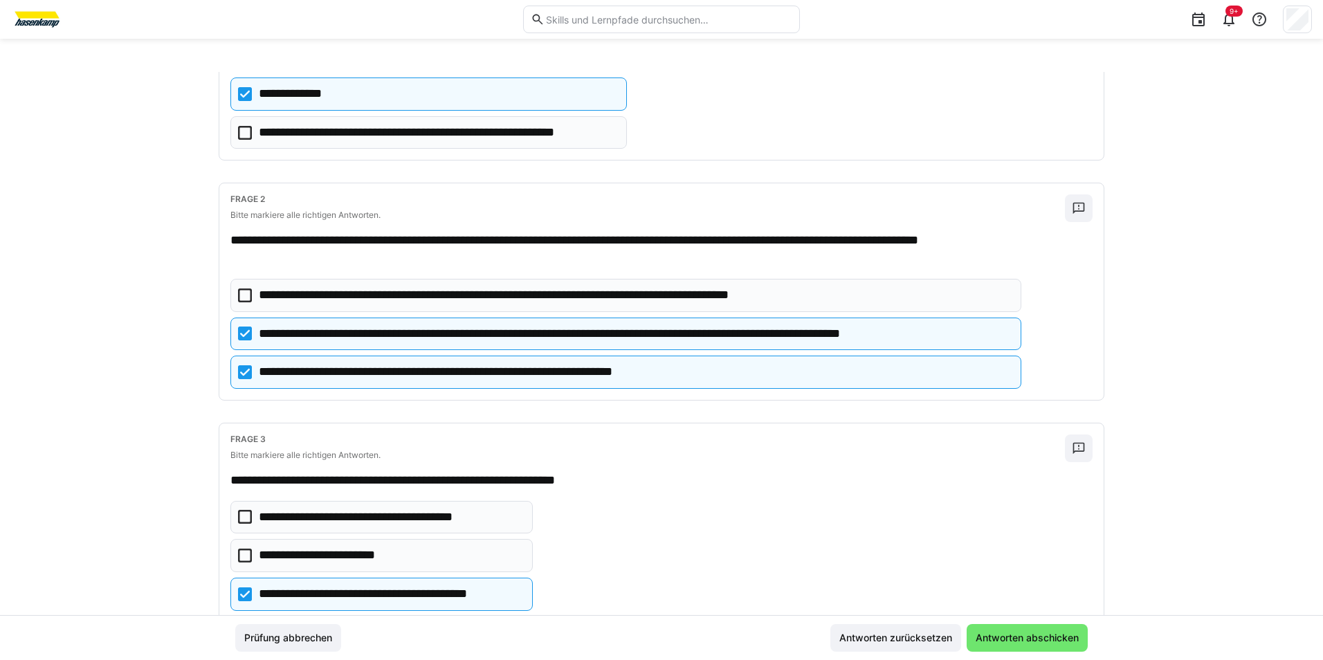
scroll to position [221, 0]
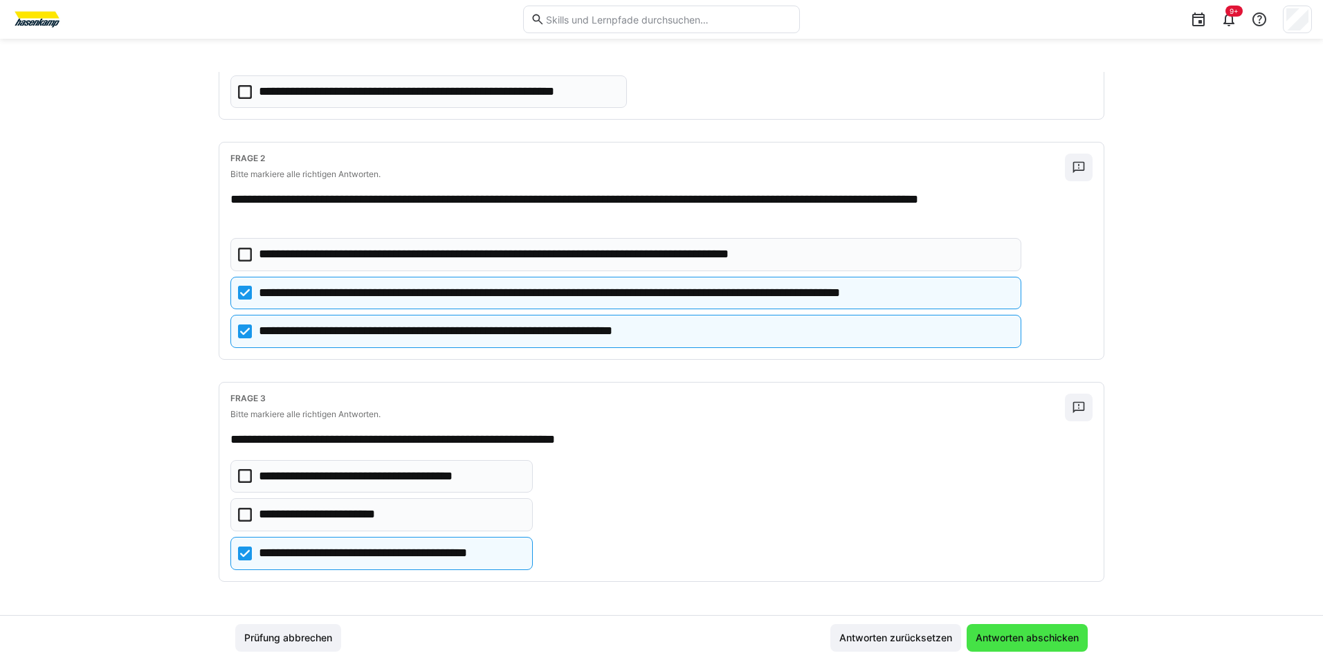
click at [1048, 495] on span "Antworten abschicken" at bounding box center [1026, 638] width 121 height 28
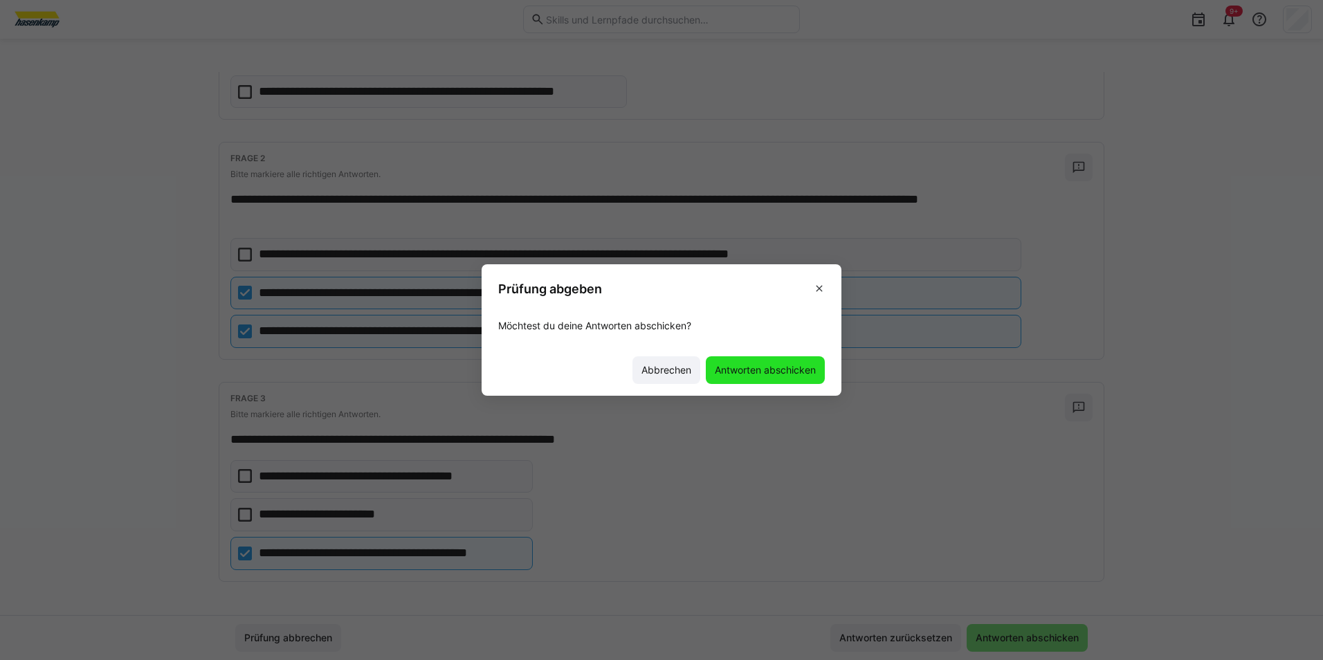
drag, startPoint x: 771, startPoint y: 372, endPoint x: 772, endPoint y: 392, distance: 19.4
click at [771, 374] on span "Antworten abschicken" at bounding box center [765, 370] width 105 height 14
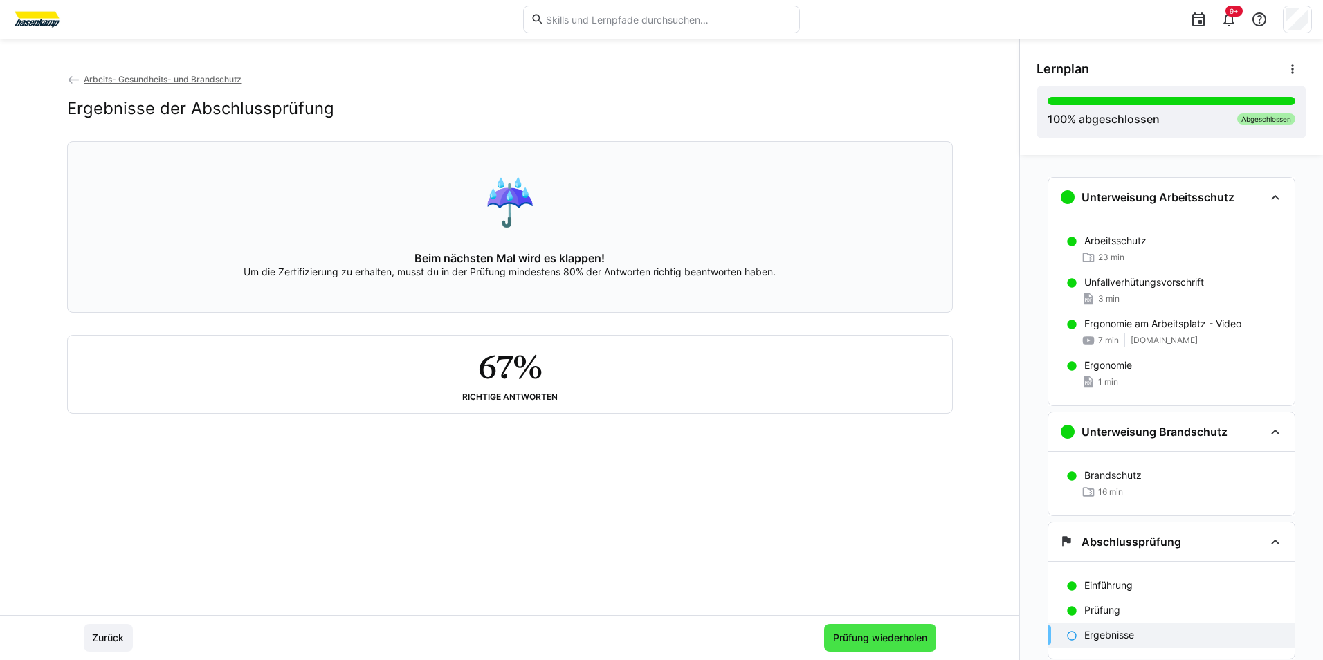
click at [883, 495] on span "Prüfung wiederholen" at bounding box center [880, 638] width 98 height 14
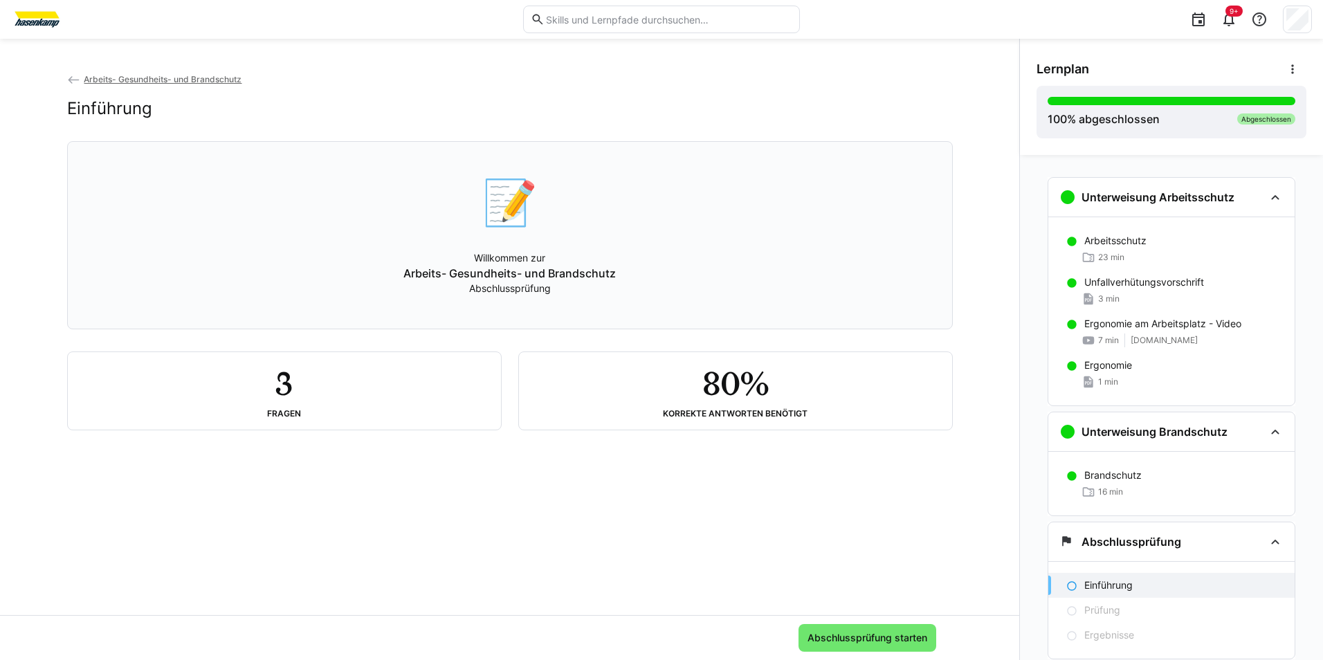
scroll to position [42, 0]
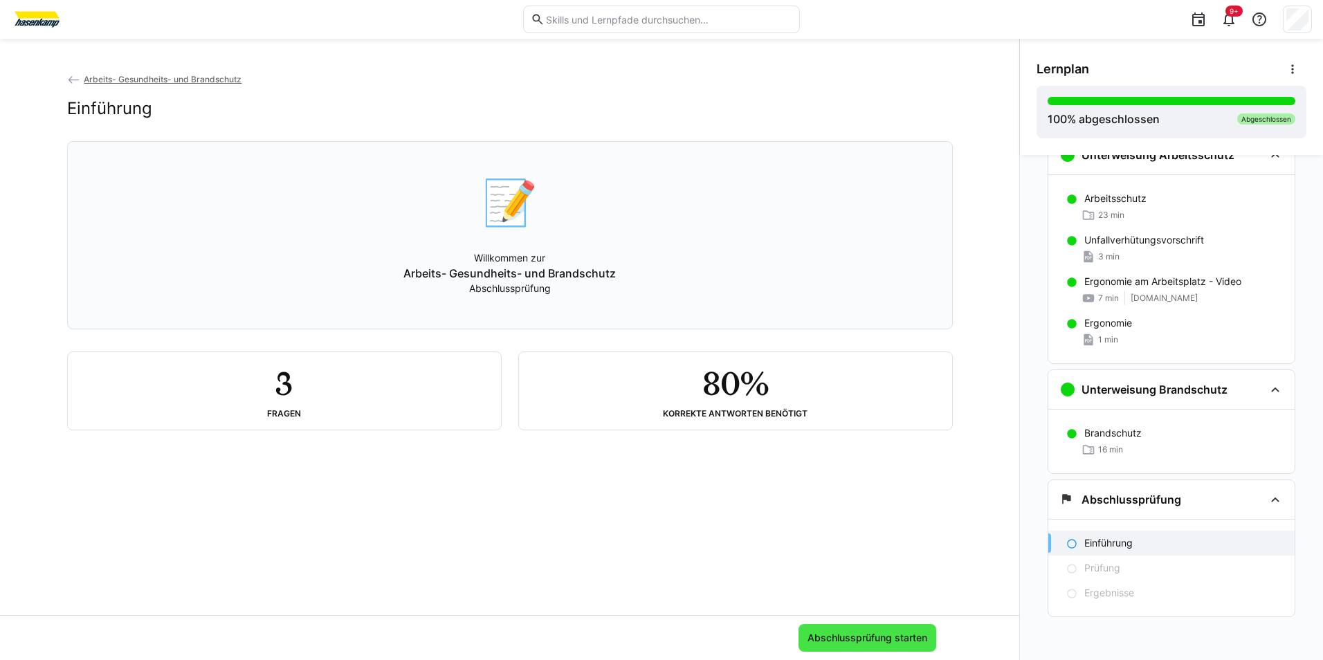
click at [849, 495] on span "Abschlussprüfung starten" at bounding box center [867, 638] width 124 height 14
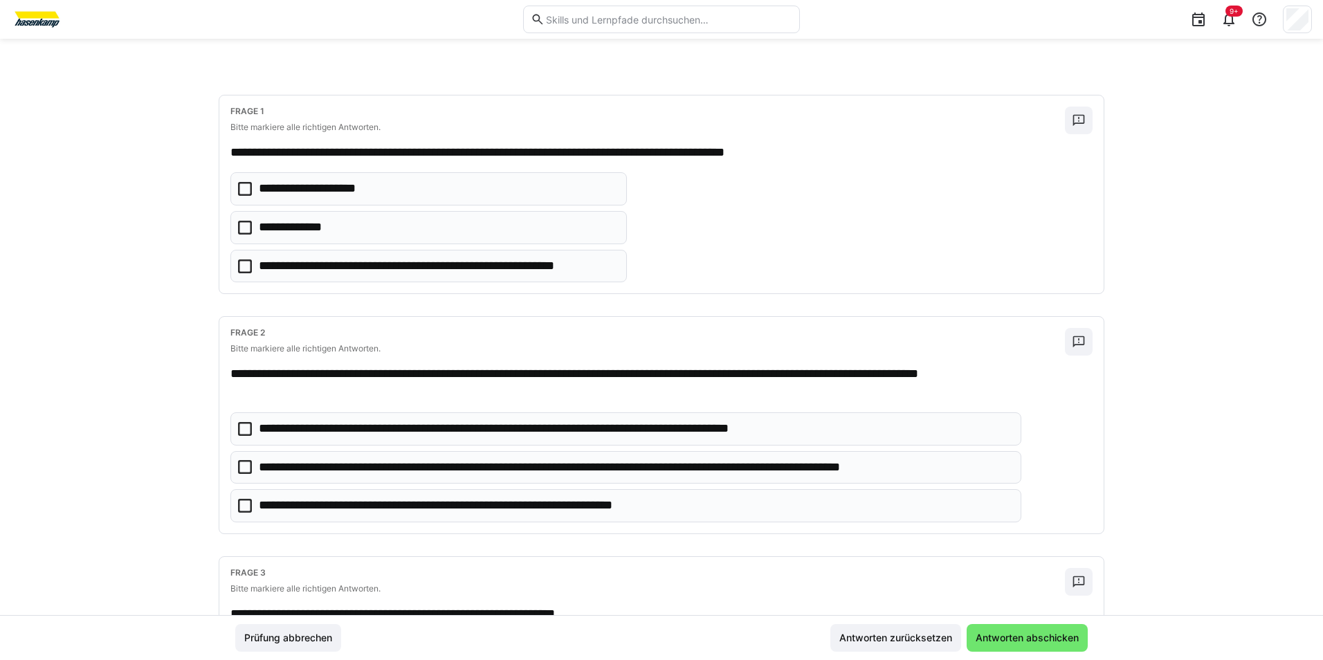
scroll to position [69, 0]
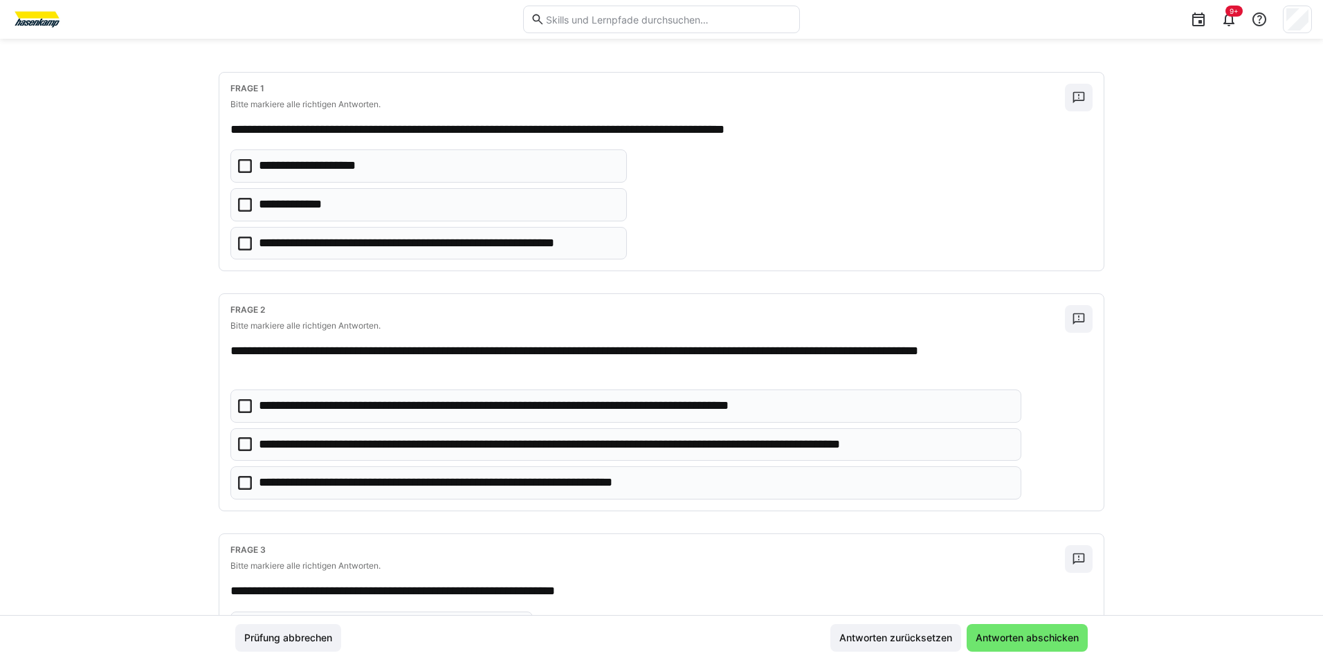
click at [246, 203] on icon at bounding box center [245, 205] width 14 height 14
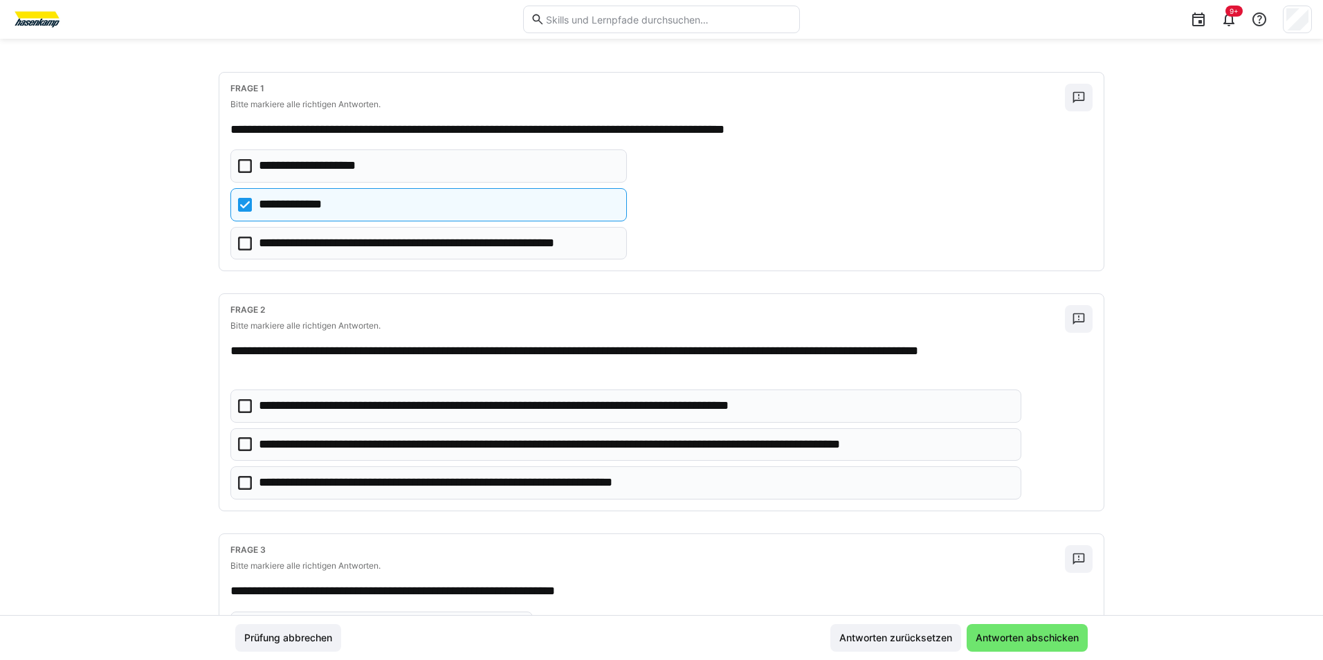
click at [239, 444] on icon at bounding box center [245, 444] width 14 height 14
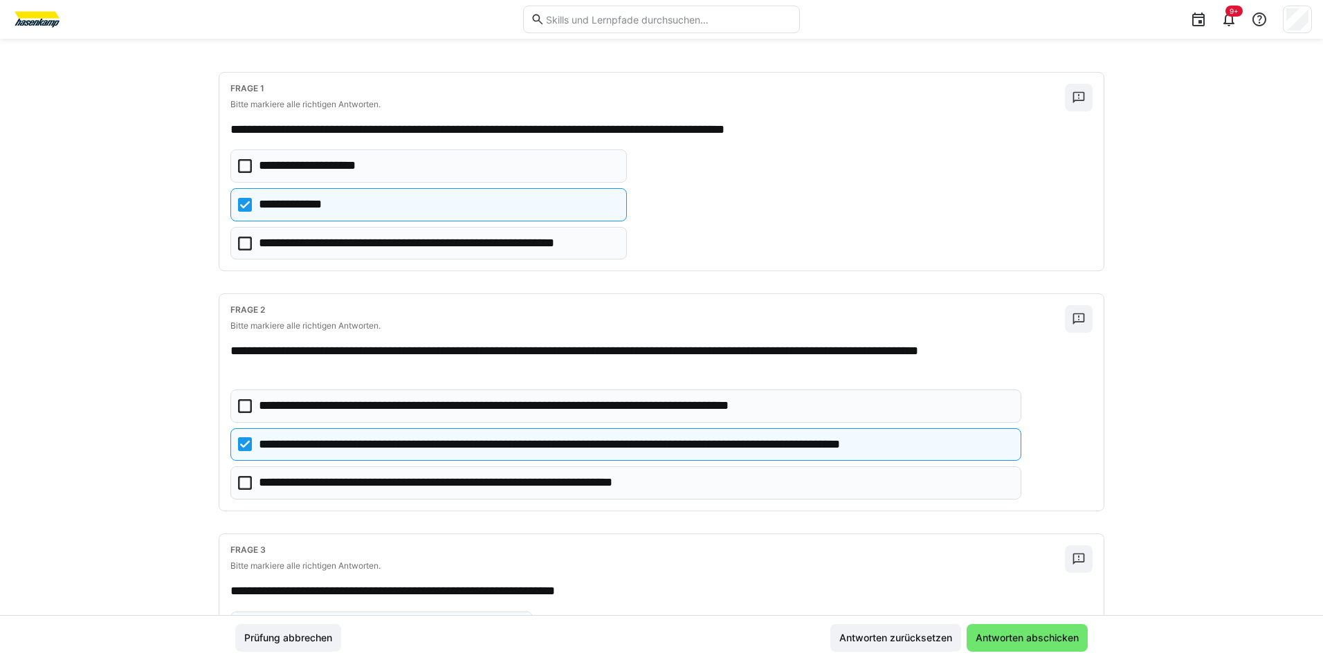
click at [242, 484] on icon at bounding box center [245, 483] width 14 height 14
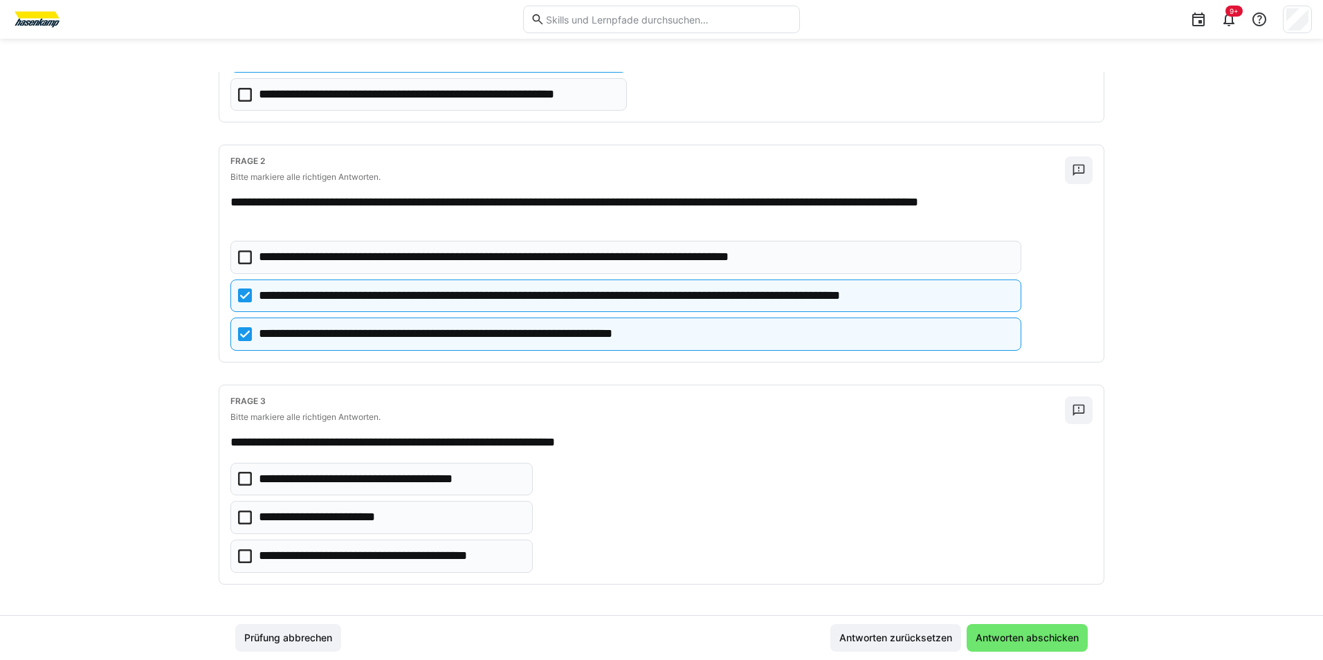
scroll to position [221, 0]
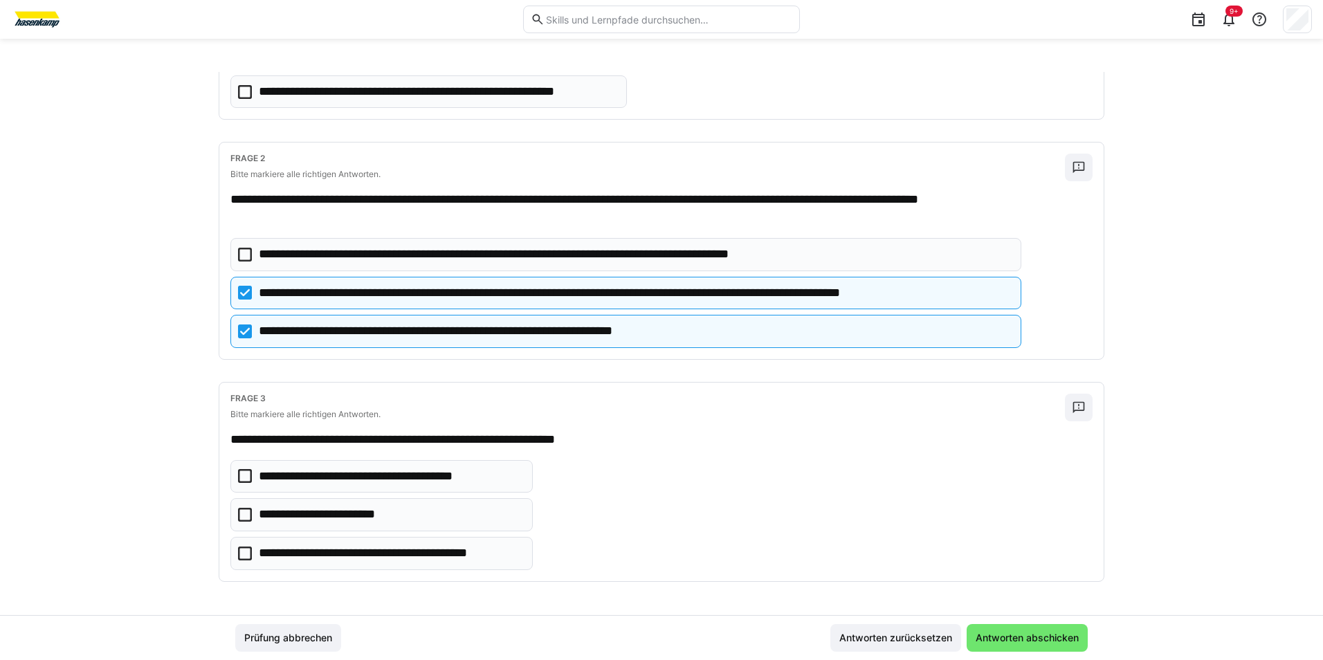
click at [251, 495] on eds-checkbox "**********" at bounding box center [381, 553] width 302 height 33
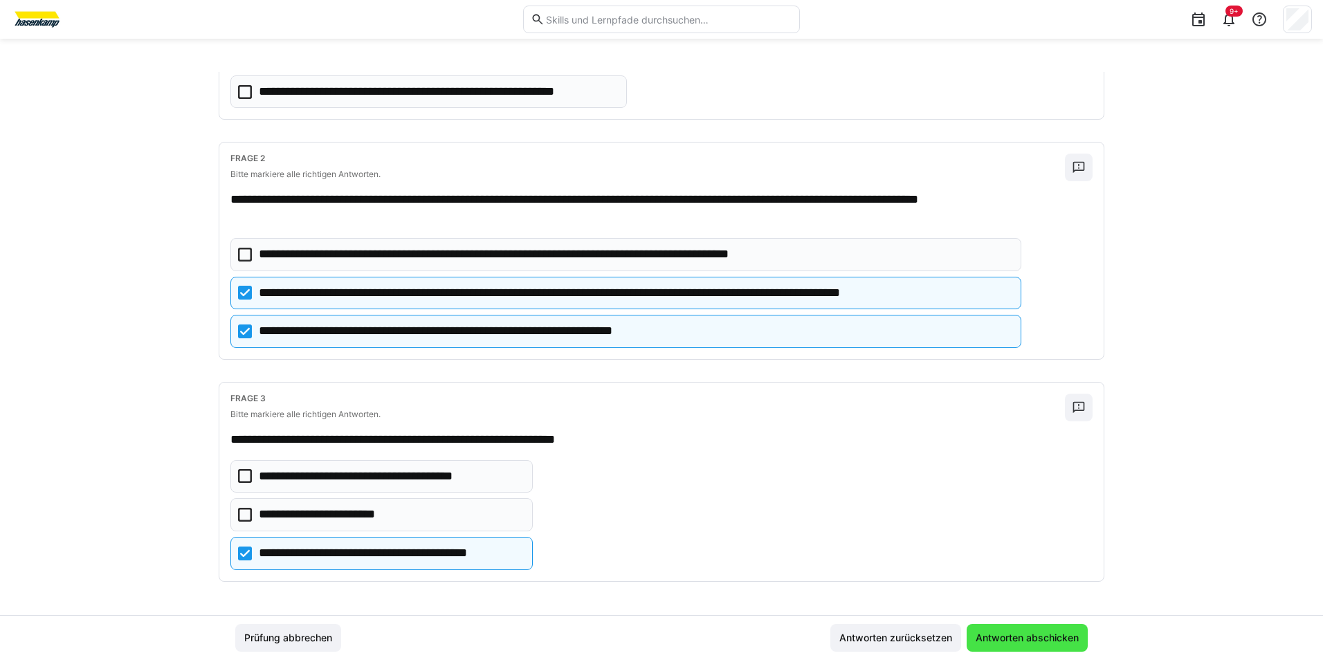
click at [1056, 495] on span "Antworten abschicken" at bounding box center [1026, 638] width 107 height 14
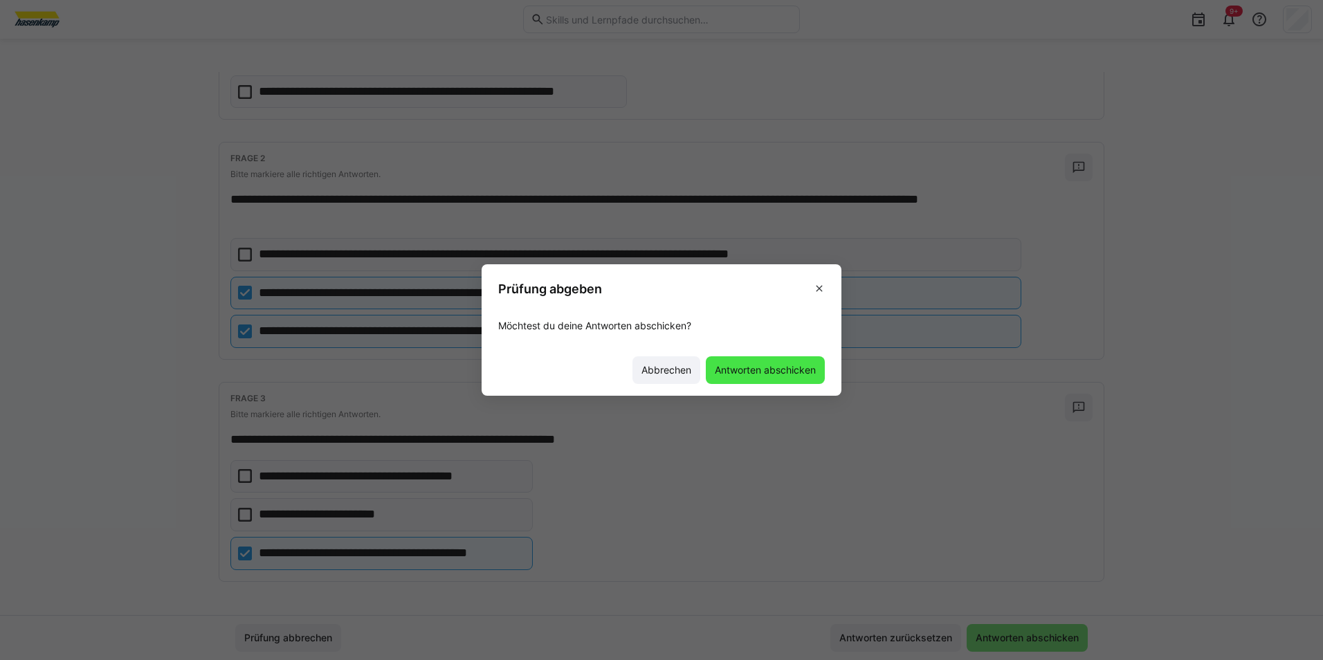
click at [753, 369] on span "Antworten abschicken" at bounding box center [765, 370] width 105 height 14
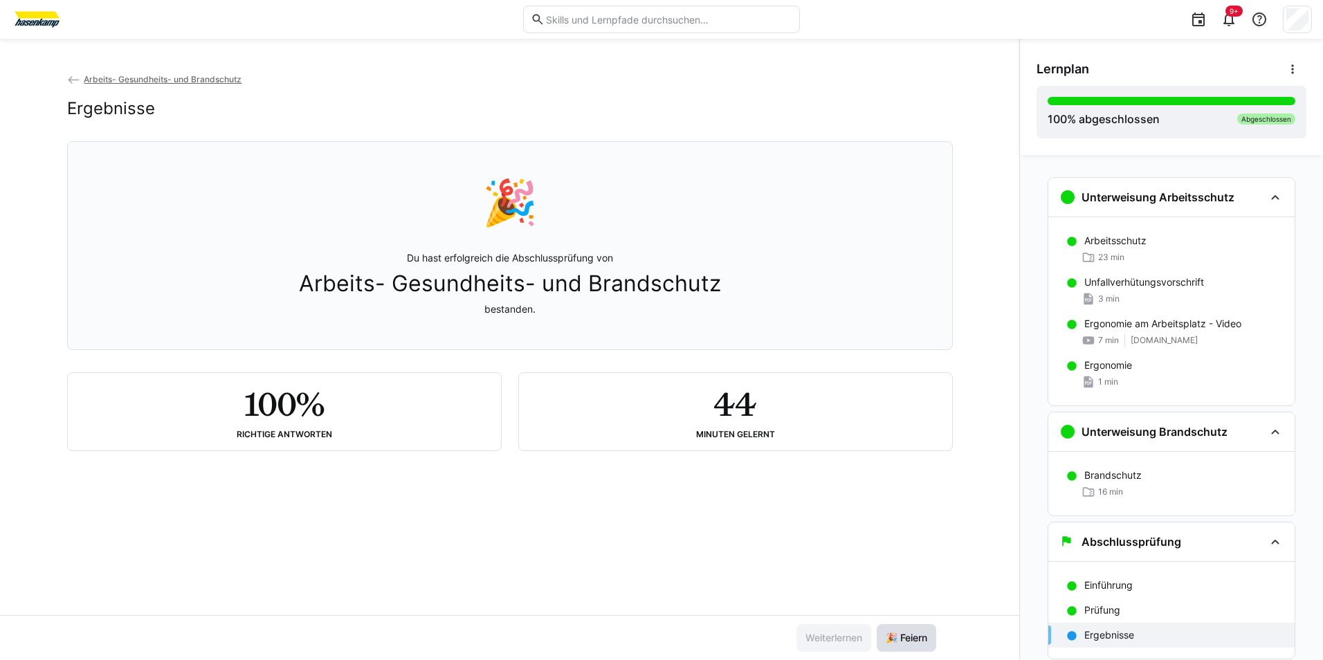
click at [912, 495] on span "🎉 Feiern" at bounding box center [905, 638] width 59 height 28
click at [909, 495] on span "🎉 Feiern" at bounding box center [906, 638] width 46 height 14
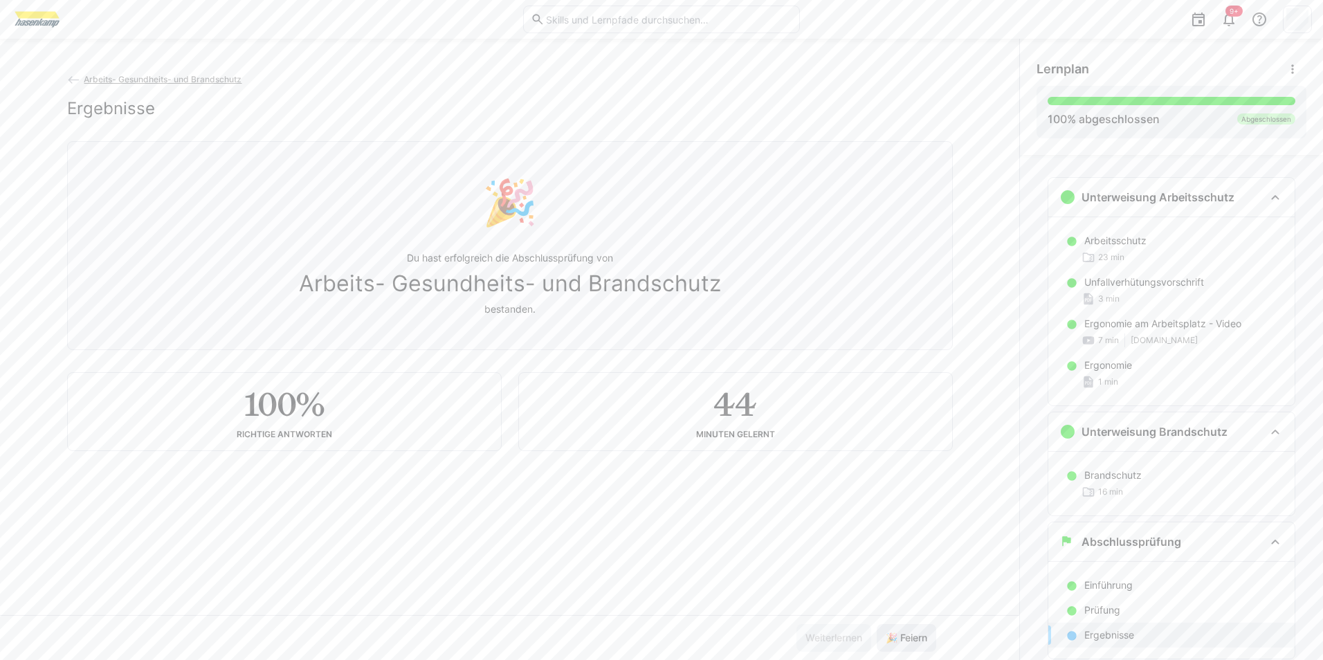
click at [909, 495] on span "🎉 Feiern" at bounding box center [906, 638] width 46 height 14
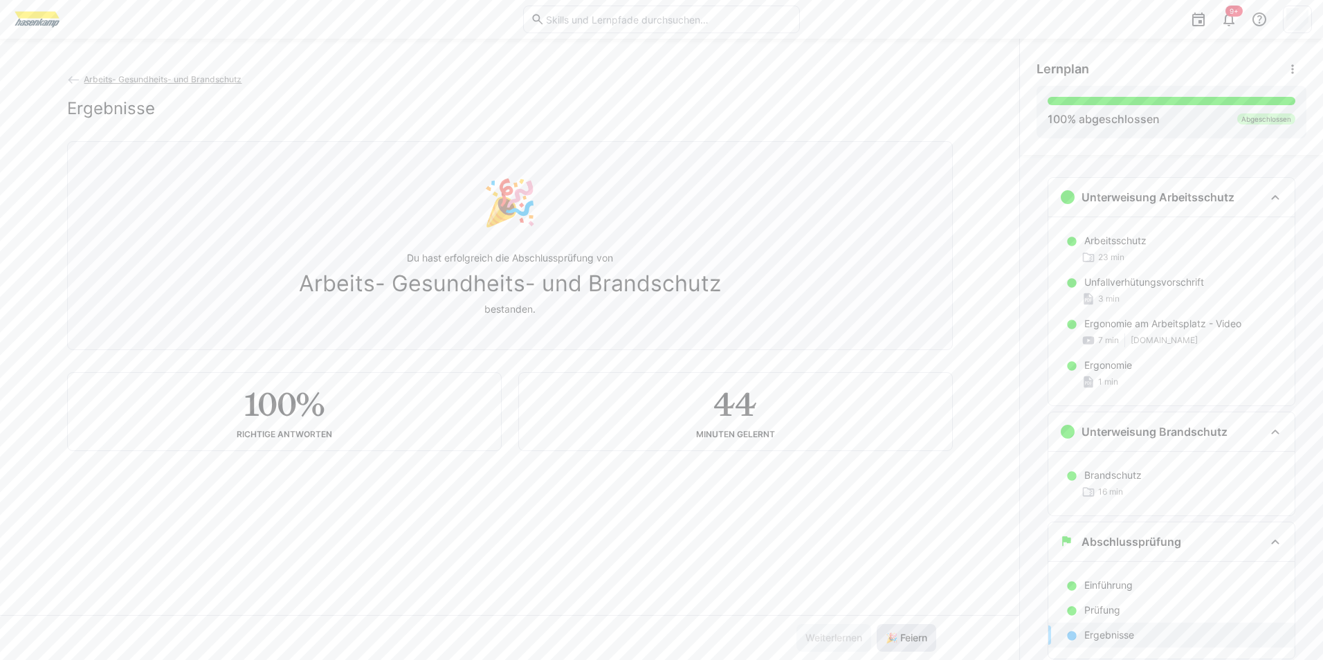
click at [909, 495] on span "🎉 Feiern" at bounding box center [906, 638] width 46 height 14
click at [908, 495] on span "🎉 Feiern" at bounding box center [906, 638] width 46 height 14
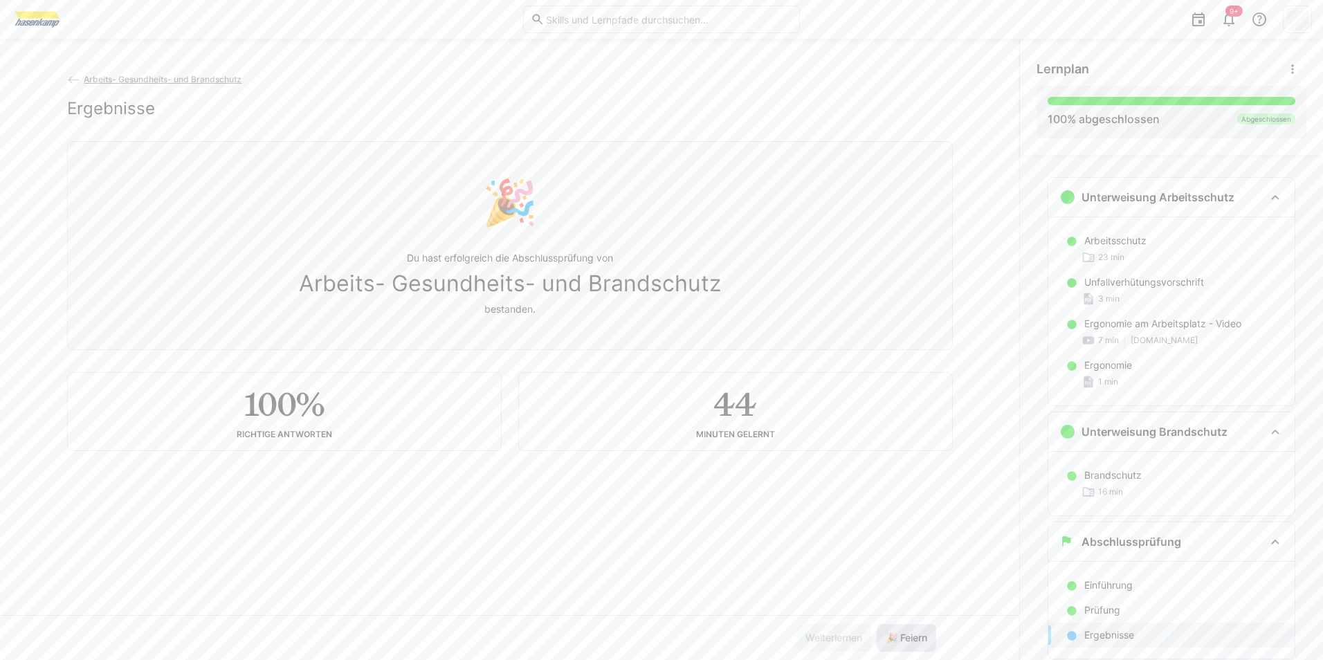
click at [908, 495] on span "🎉 Feiern" at bounding box center [906, 638] width 46 height 14
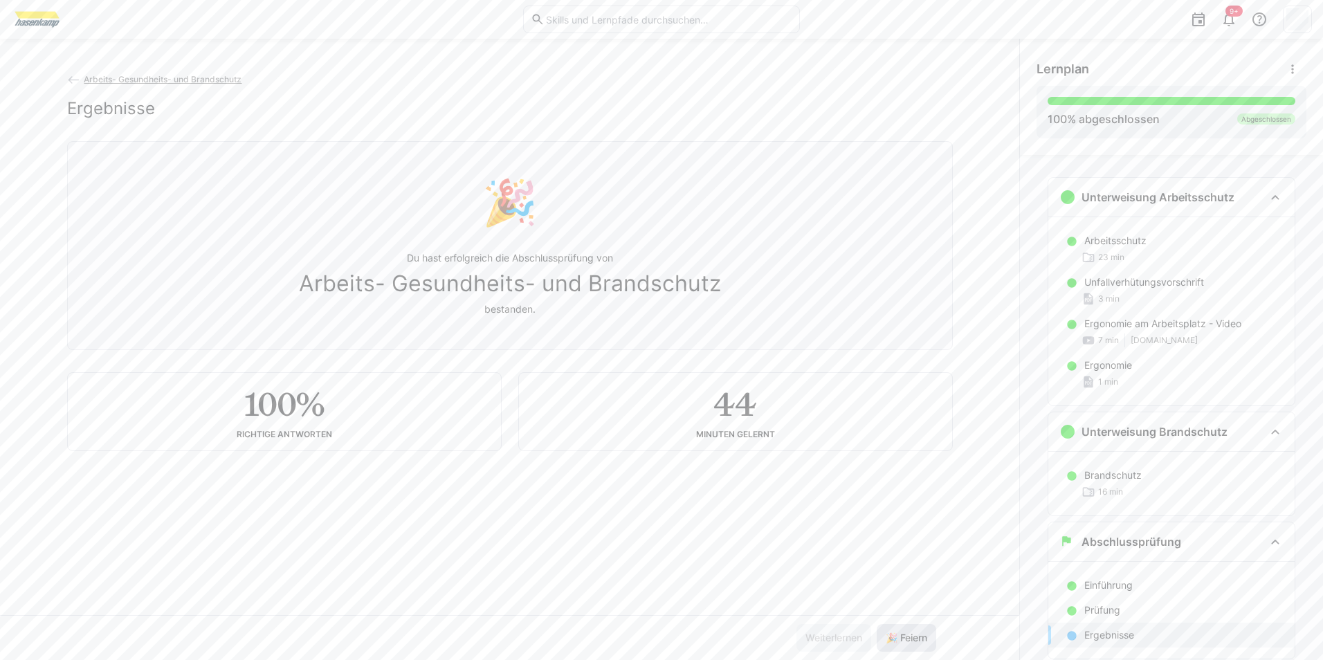
drag, startPoint x: 908, startPoint y: 643, endPoint x: 908, endPoint y: 635, distance: 7.6
click at [908, 495] on span "🎉 Feiern" at bounding box center [906, 638] width 46 height 14
click at [907, 495] on span "🎉 Feiern" at bounding box center [906, 638] width 46 height 14
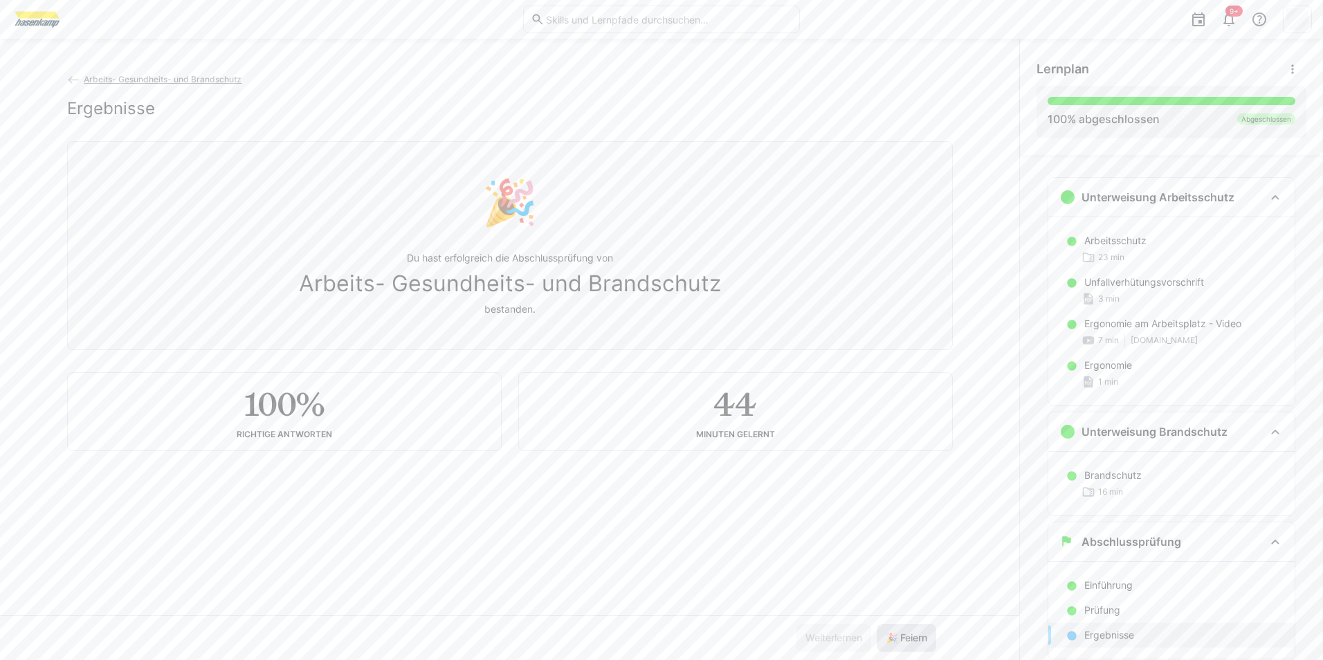
click at [906, 495] on span "🎉 Feiern" at bounding box center [906, 638] width 46 height 14
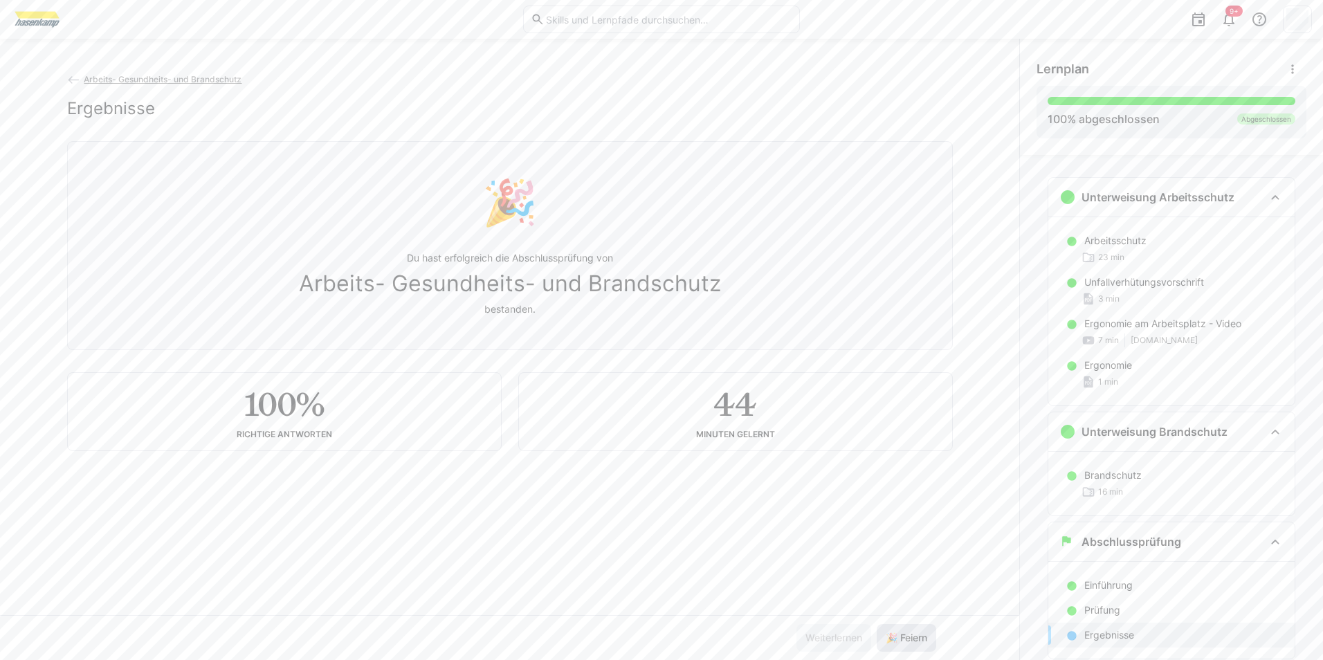
click at [907, 495] on span "🎉 Feiern" at bounding box center [906, 638] width 46 height 14
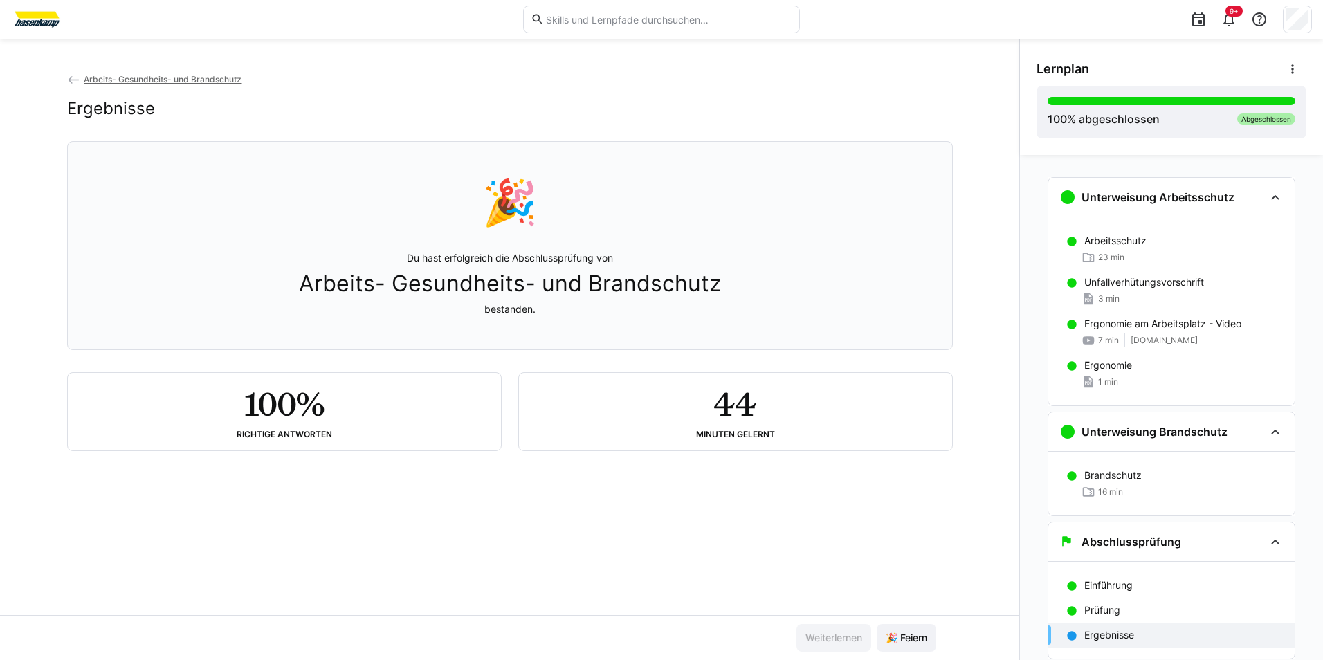
drag, startPoint x: 843, startPoint y: 323, endPoint x: 846, endPoint y: 309, distance: 14.9
click at [844, 314] on div "🎉 Du hast erfolgreich die Abschlussprüfung von Arbeits- Gesundheits- und Brands…" at bounding box center [510, 245] width 862 height 191
